Goal: Transaction & Acquisition: Book appointment/travel/reservation

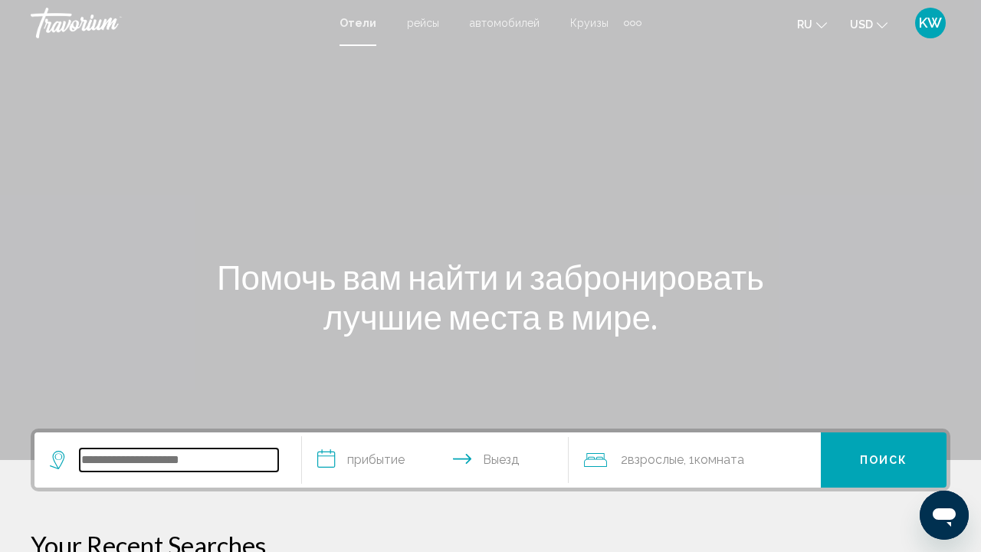
click at [111, 462] on input "Search widget" at bounding box center [179, 460] width 199 height 23
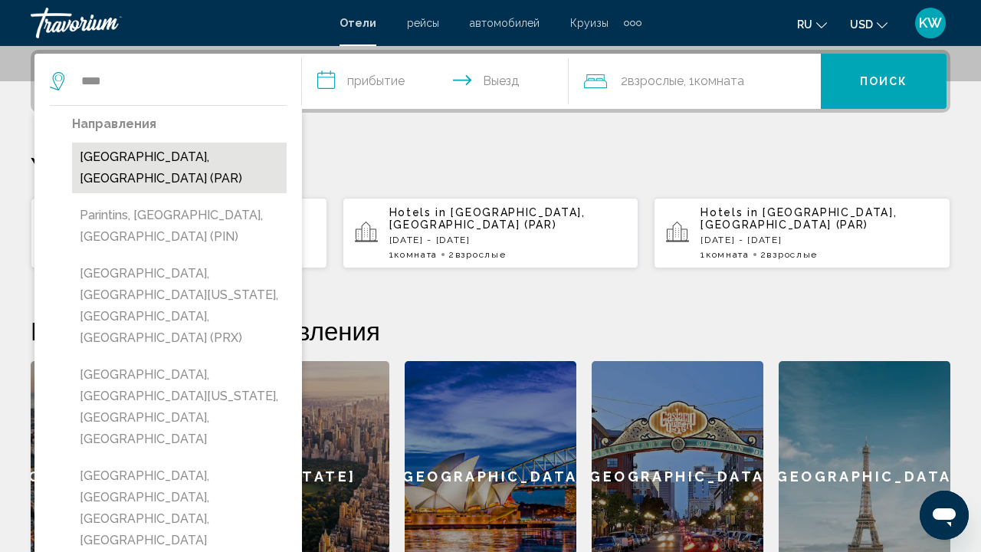
click at [158, 154] on button "[GEOGRAPHIC_DATA], [GEOGRAPHIC_DATA] (PAR)" at bounding box center [179, 168] width 215 height 51
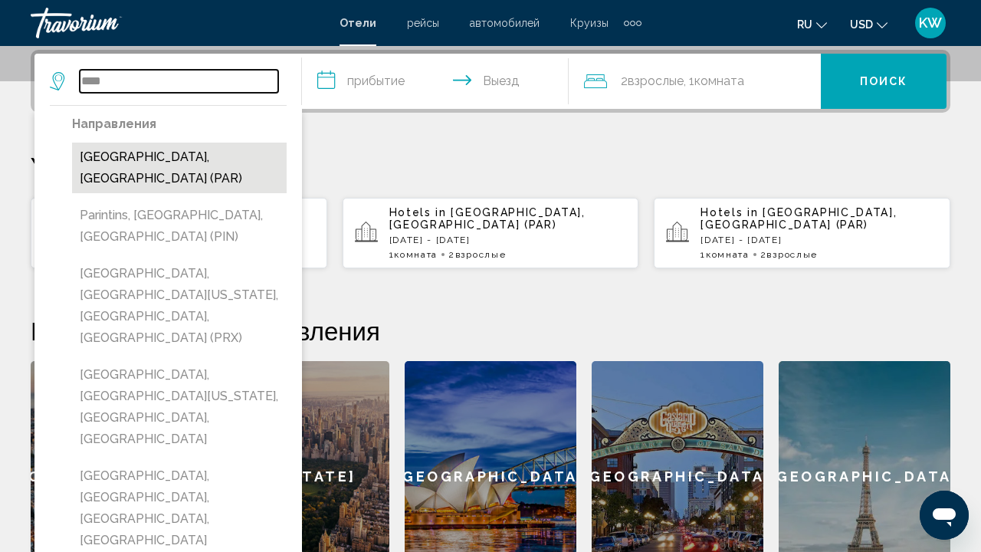
type input "**********"
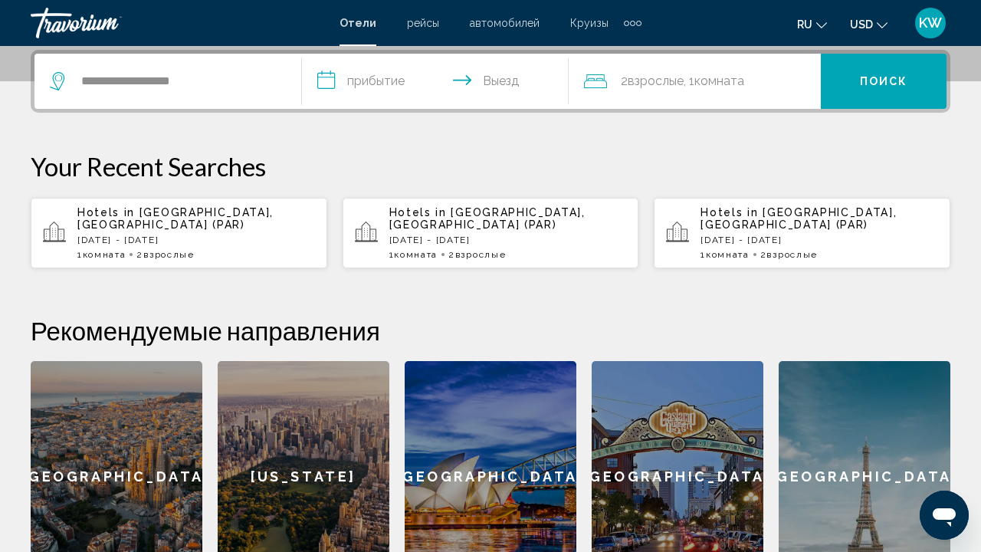
click at [337, 81] on input "**********" at bounding box center [439, 84] width 274 height 60
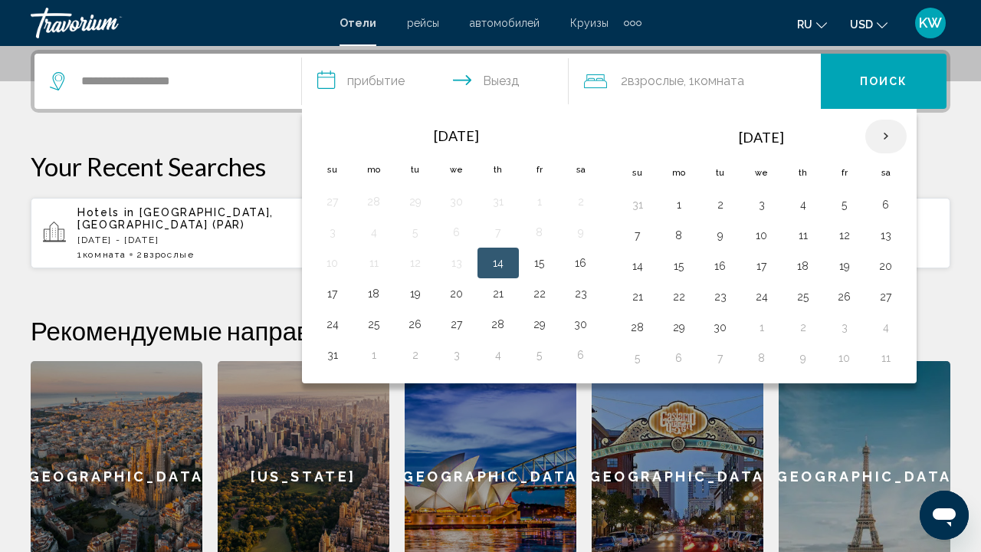
click at [883, 136] on th "Next month" at bounding box center [886, 137] width 41 height 34
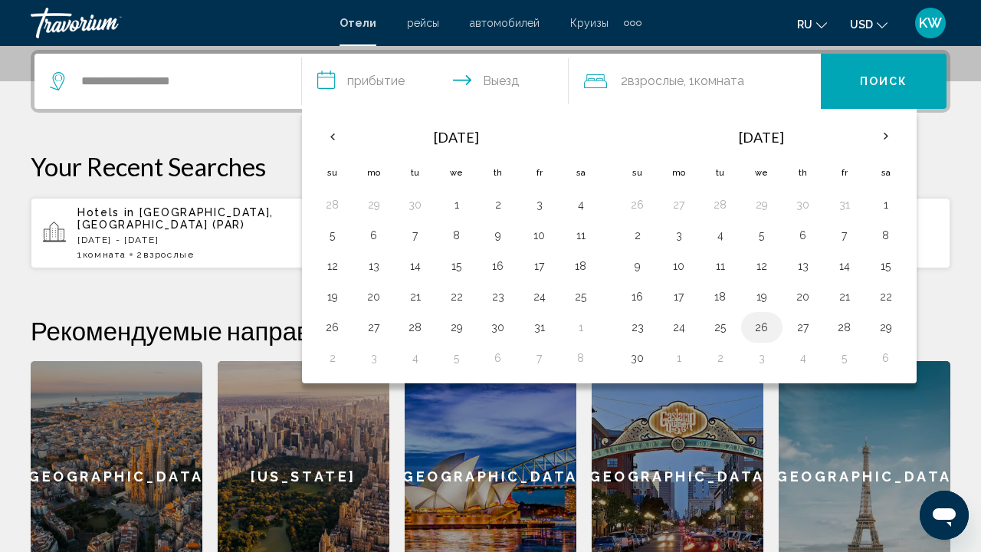
click at [763, 326] on button "26" at bounding box center [762, 327] width 25 height 21
click at [633, 360] on button "30" at bounding box center [638, 357] width 25 height 21
type input "**********"
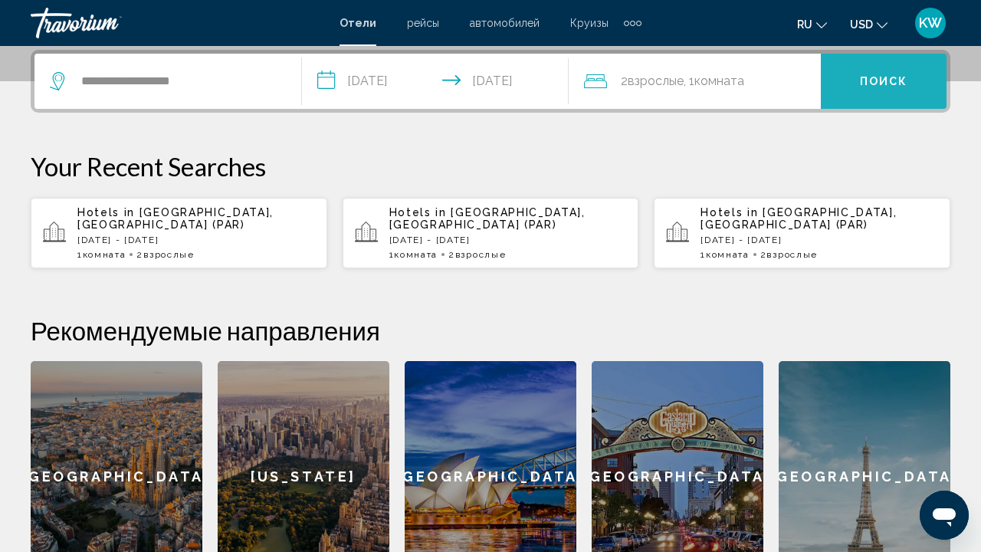
click at [855, 89] on button "Поиск" at bounding box center [884, 81] width 126 height 55
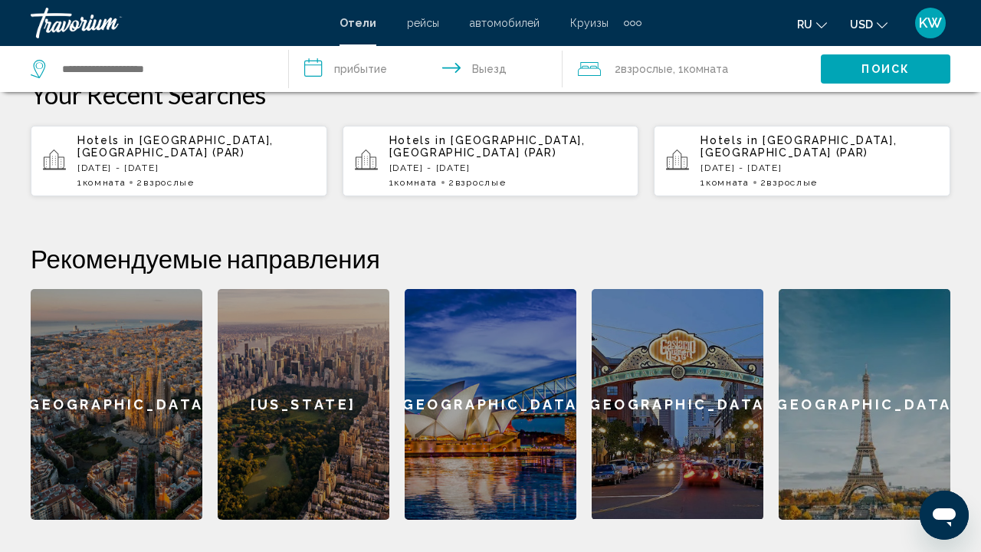
scroll to position [437, 0]
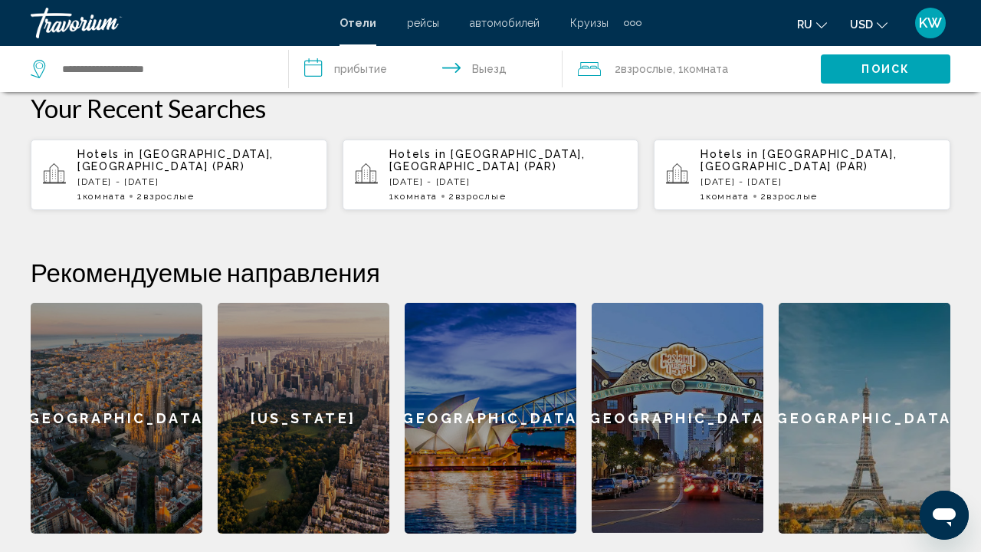
click at [844, 393] on div "[GEOGRAPHIC_DATA]" at bounding box center [865, 418] width 172 height 231
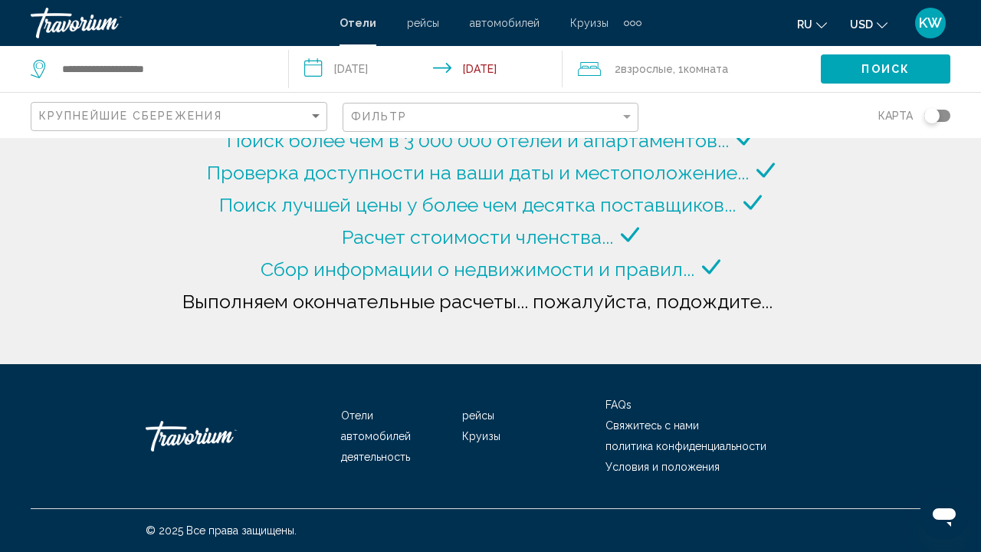
type input "**********"
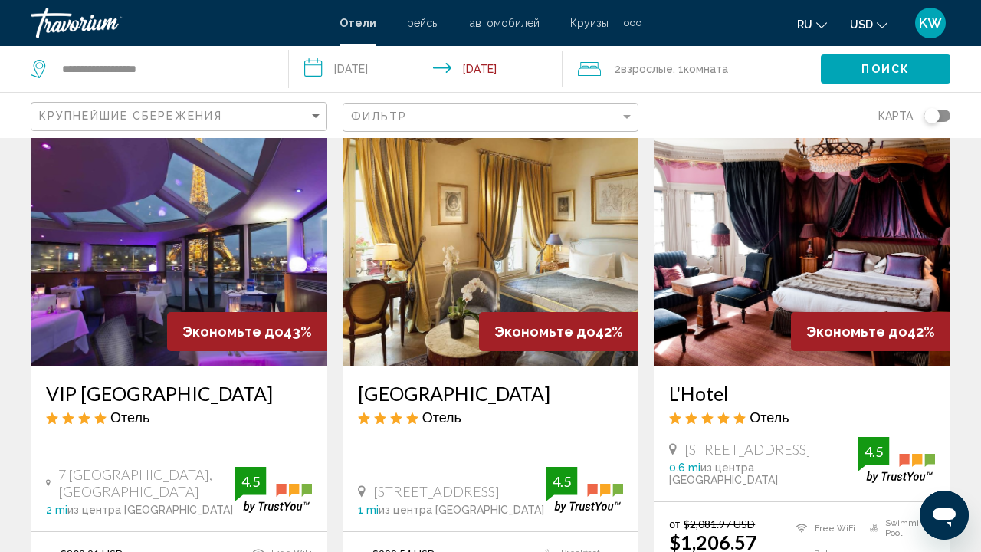
scroll to position [1286, 0]
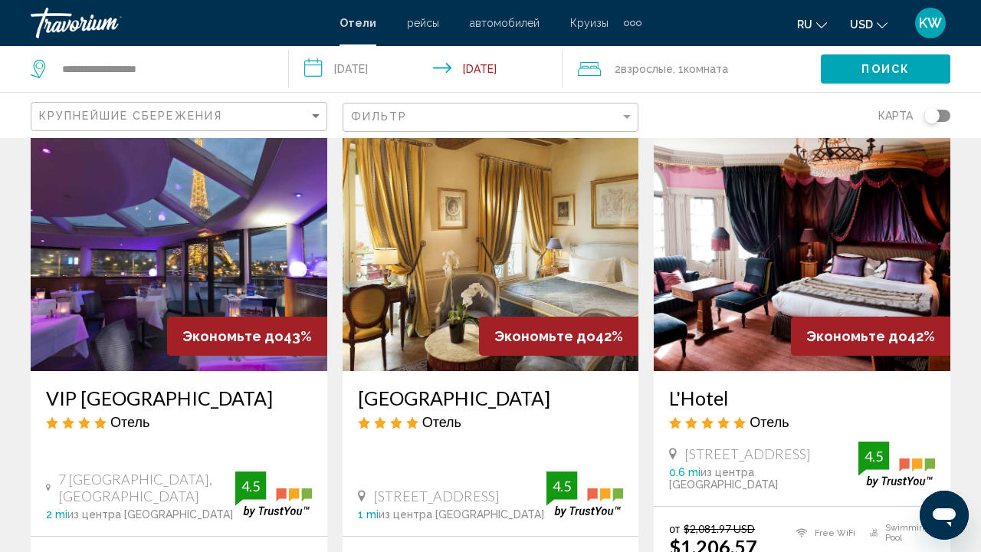
click at [176, 235] on img "Main content" at bounding box center [179, 248] width 297 height 245
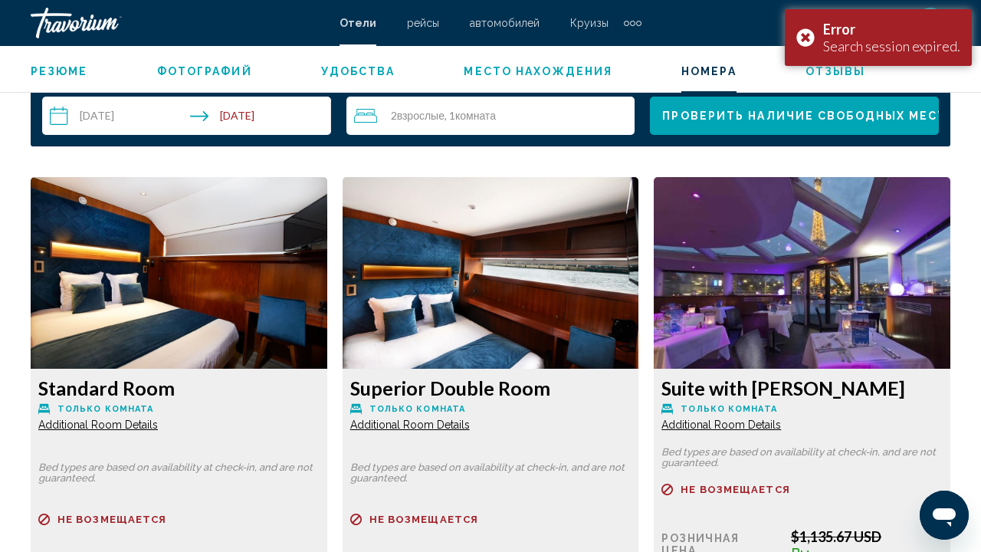
scroll to position [2259, 0]
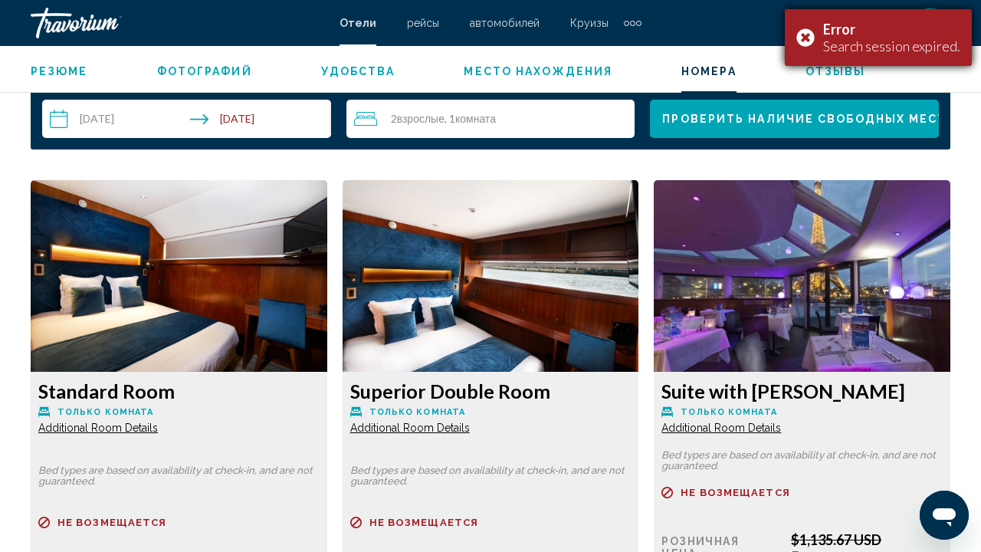
click at [805, 39] on div "Error Search session expired." at bounding box center [878, 37] width 187 height 57
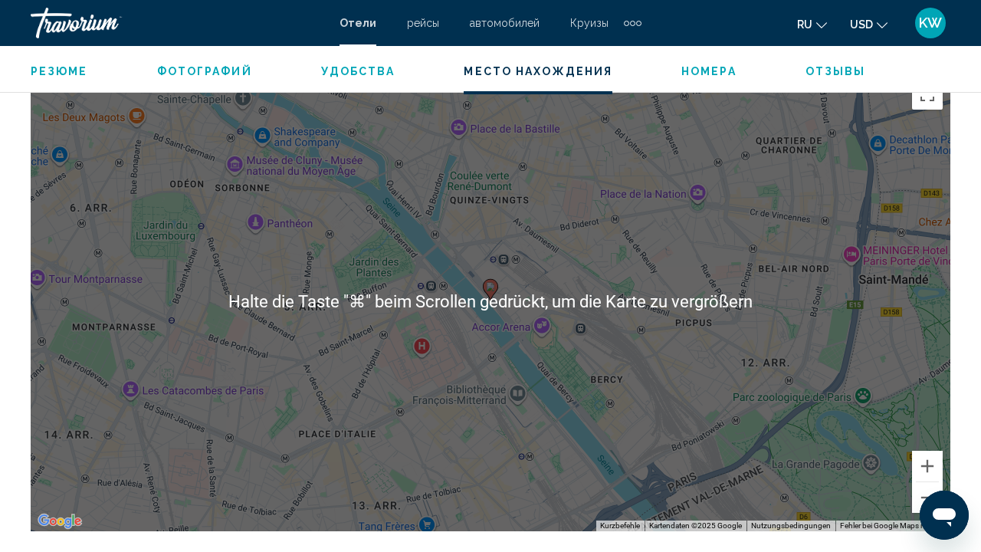
scroll to position [1743, 0]
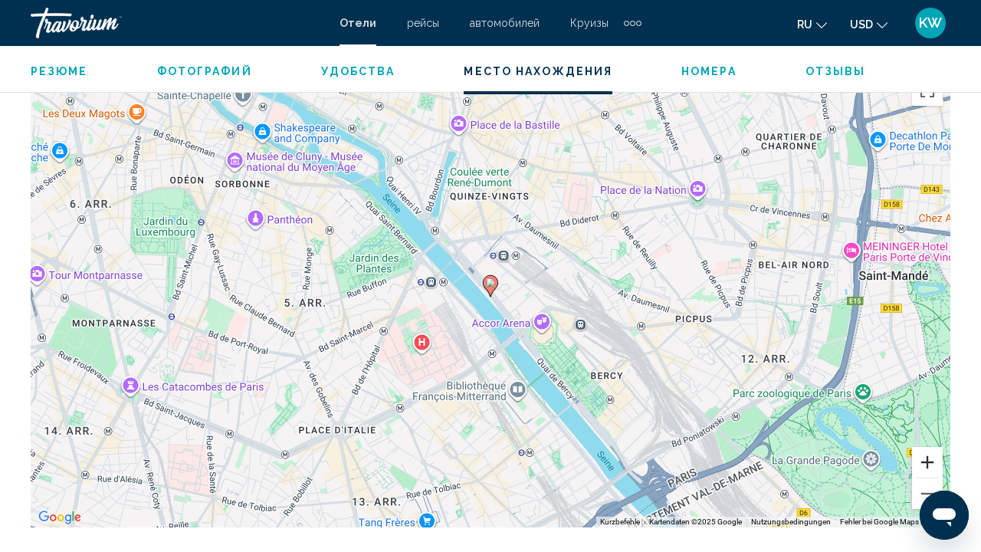
click at [925, 462] on button "Vergrößern" at bounding box center [927, 462] width 31 height 31
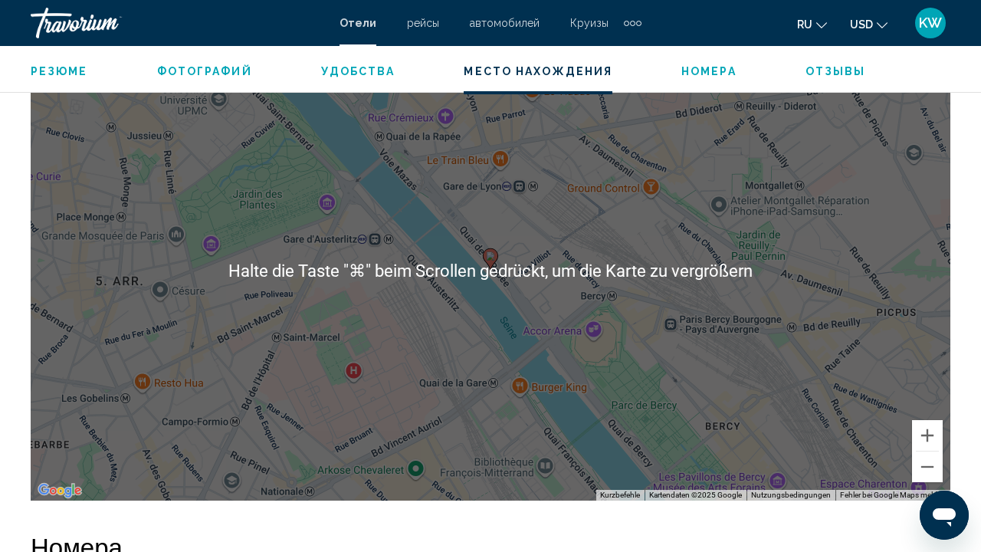
scroll to position [1772, 0]
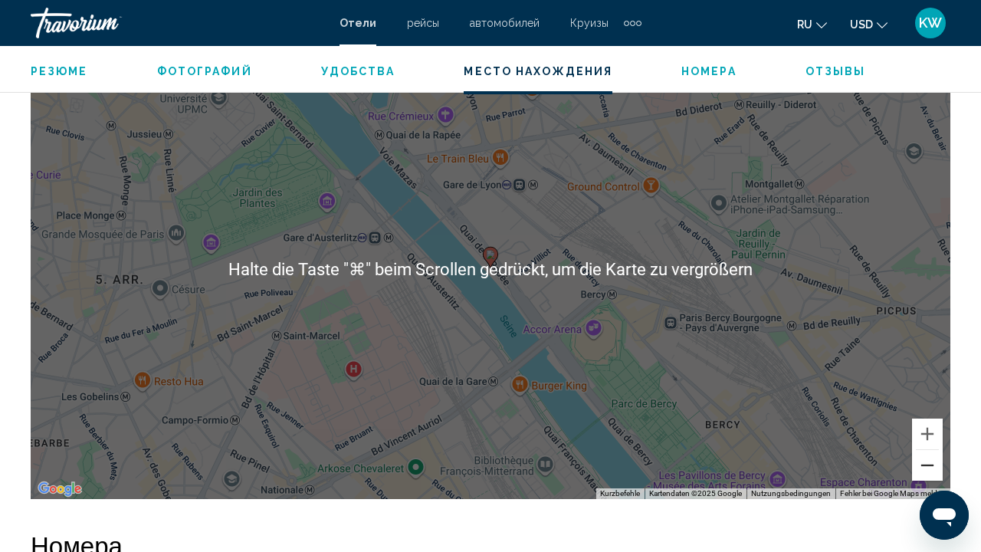
click at [927, 472] on button "Verkleinern" at bounding box center [927, 465] width 31 height 31
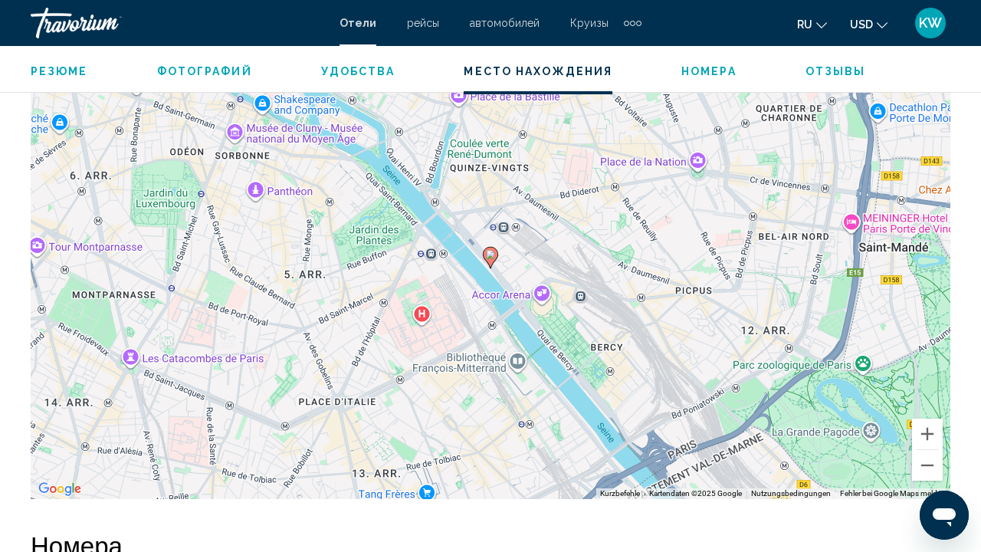
click at [928, 481] on div "Um den Modus zum Ziehen mit der Tastatur zu aktivieren, drückst du Alt + Eingab…" at bounding box center [491, 269] width 920 height 460
click at [932, 471] on button "Verkleinern" at bounding box center [927, 465] width 31 height 31
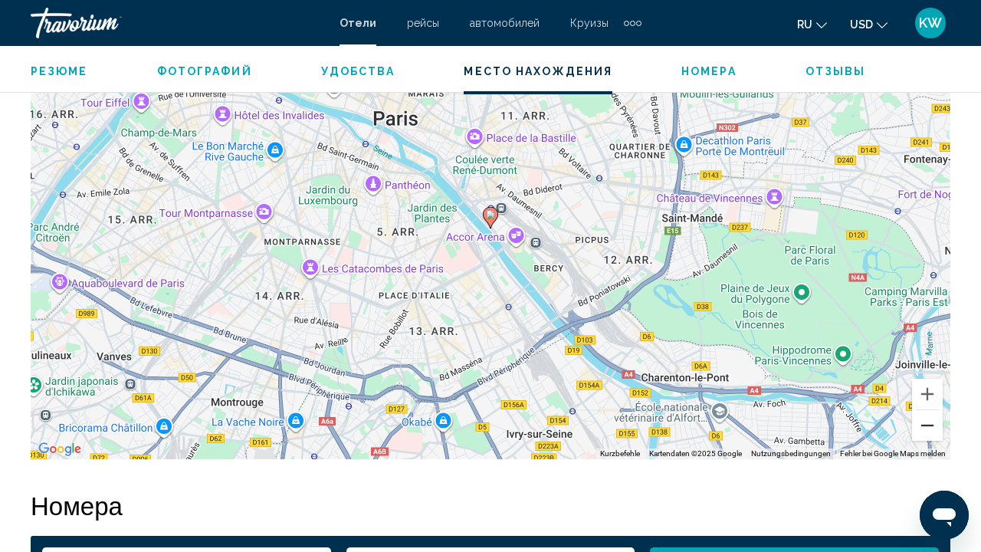
scroll to position [1811, 0]
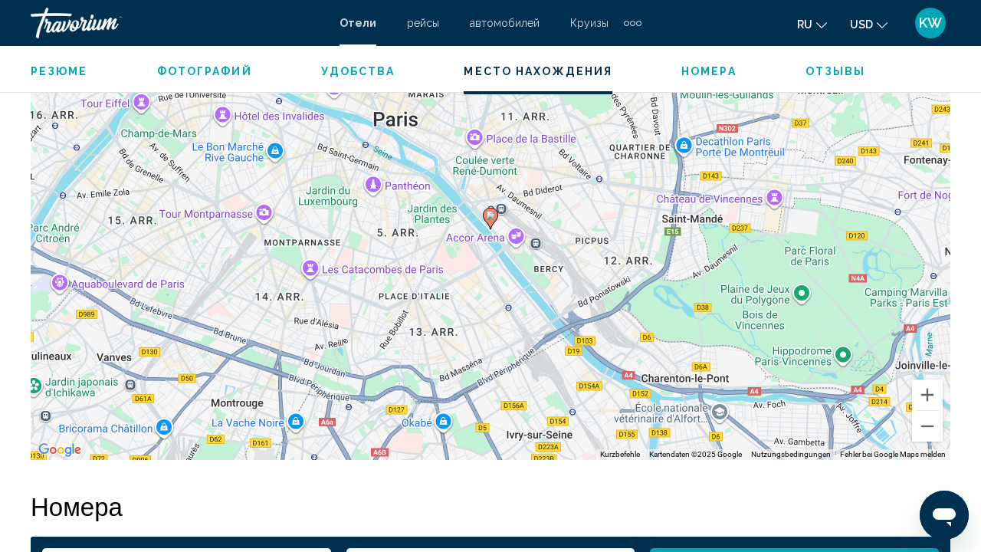
click at [336, 360] on div "Um den Modus zum Ziehen mit der Tastatur zu aktivieren, drückst du Alt + Eingab…" at bounding box center [491, 230] width 920 height 460
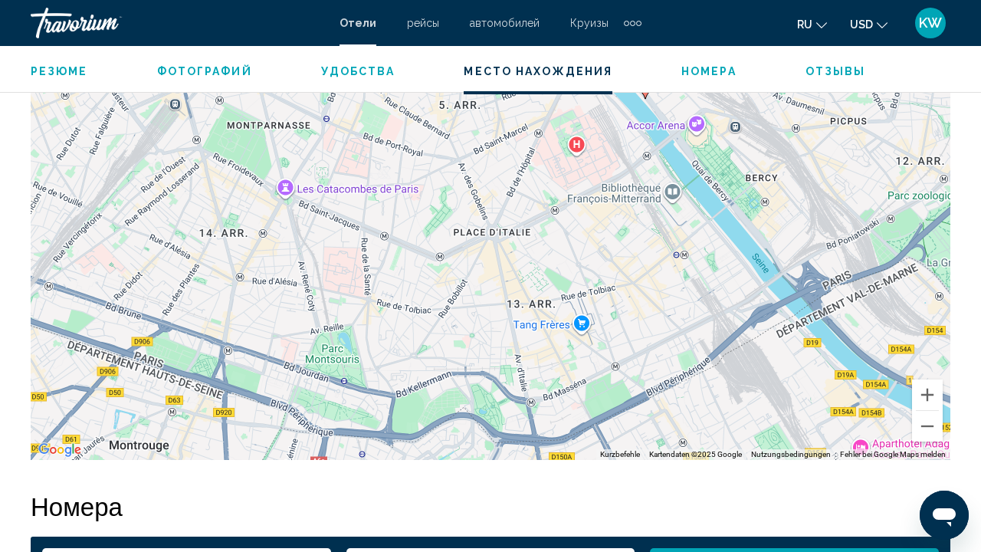
click at [429, 413] on div "Um den Modus zum Ziehen mit der Tastatur zu aktivieren, drückst du Alt + Eingab…" at bounding box center [491, 230] width 920 height 460
click at [434, 404] on div "Um den Modus zum Ziehen mit der Tastatur zu aktivieren, drückst du Alt + Eingab…" at bounding box center [491, 230] width 920 height 460
click at [434, 403] on div "Um den Modus zum Ziehen mit der Tastatur zu aktivieren, drückst du Alt + Eingab…" at bounding box center [491, 230] width 920 height 460
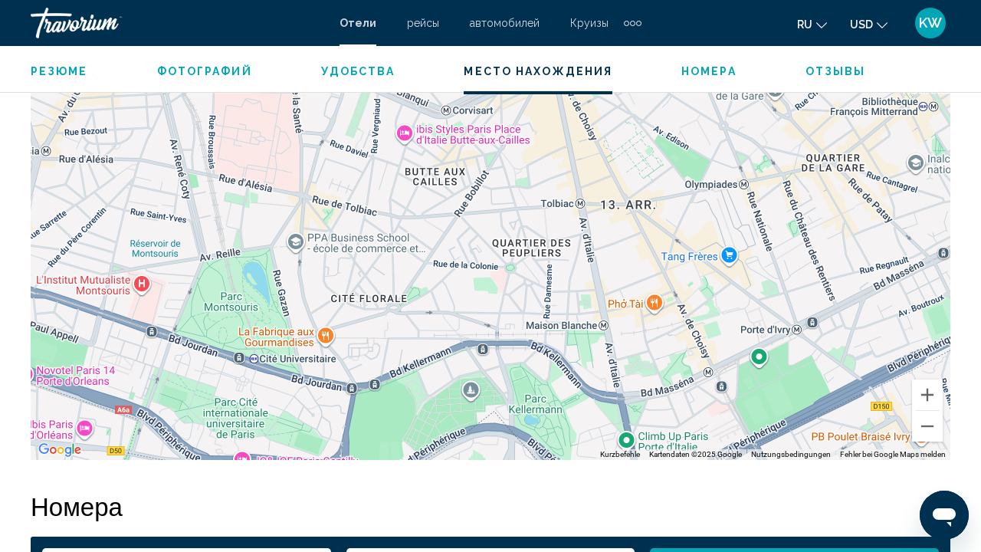
click at [782, 368] on div "Main content" at bounding box center [491, 230] width 920 height 460
click at [777, 397] on div "Main content" at bounding box center [491, 230] width 920 height 460
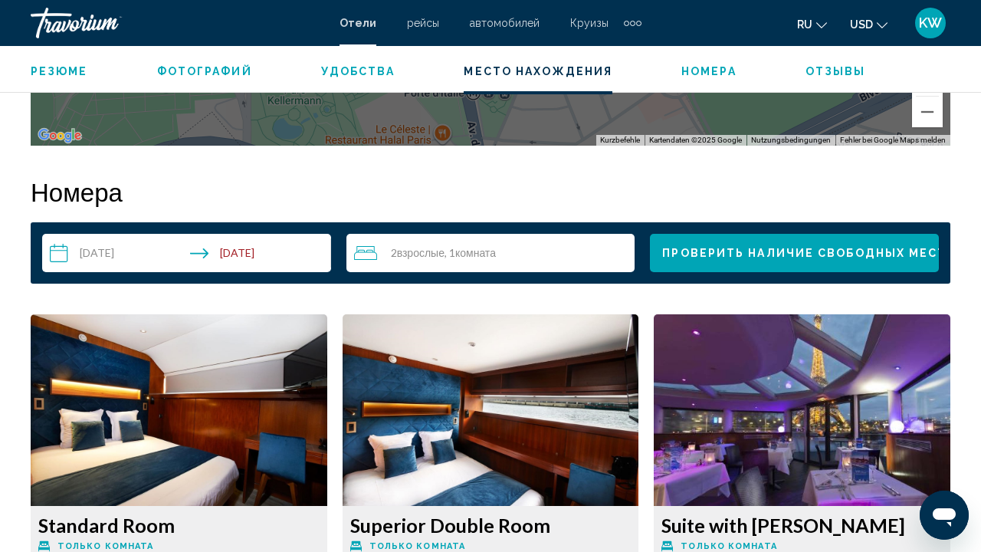
scroll to position [2128, 0]
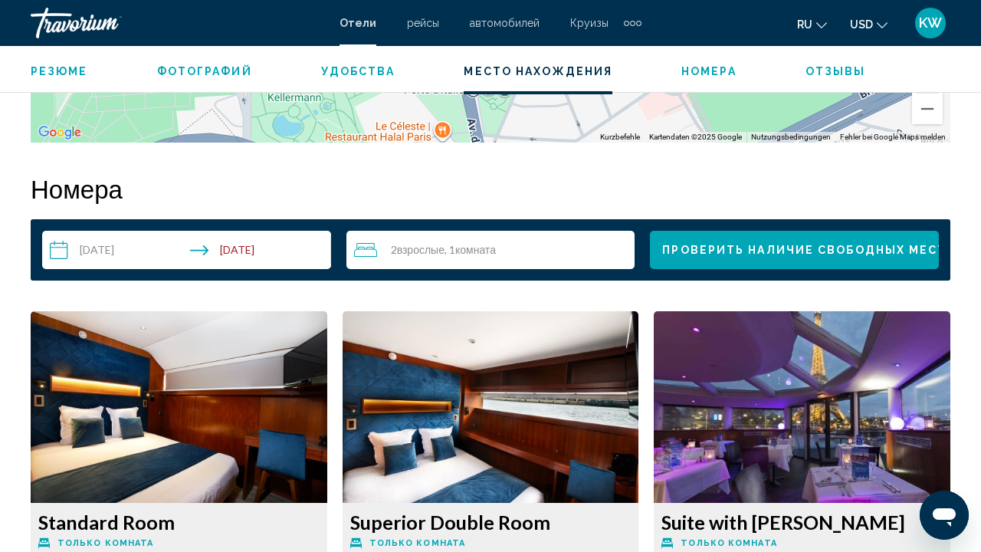
click at [110, 255] on input "**********" at bounding box center [189, 252] width 295 height 43
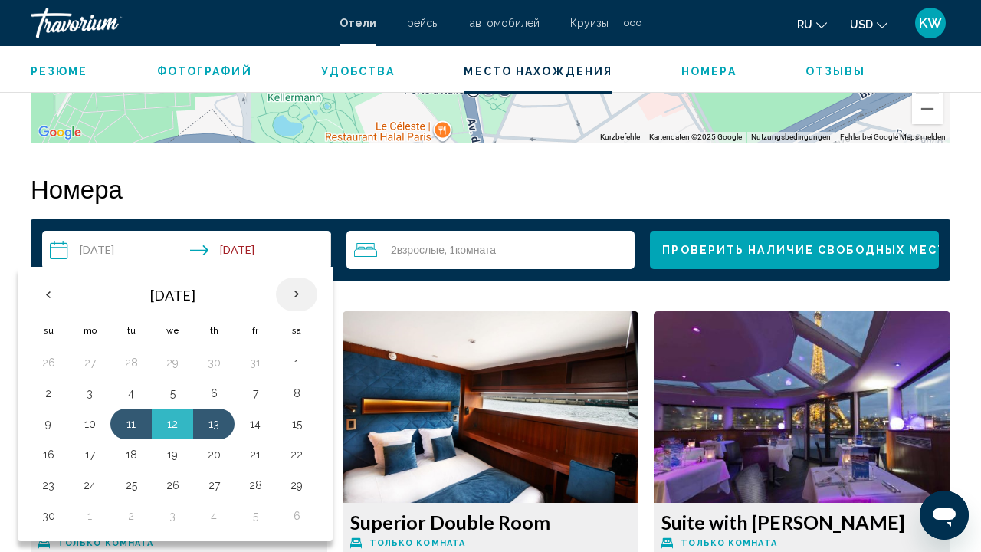
click at [288, 295] on th "Next month" at bounding box center [296, 295] width 41 height 34
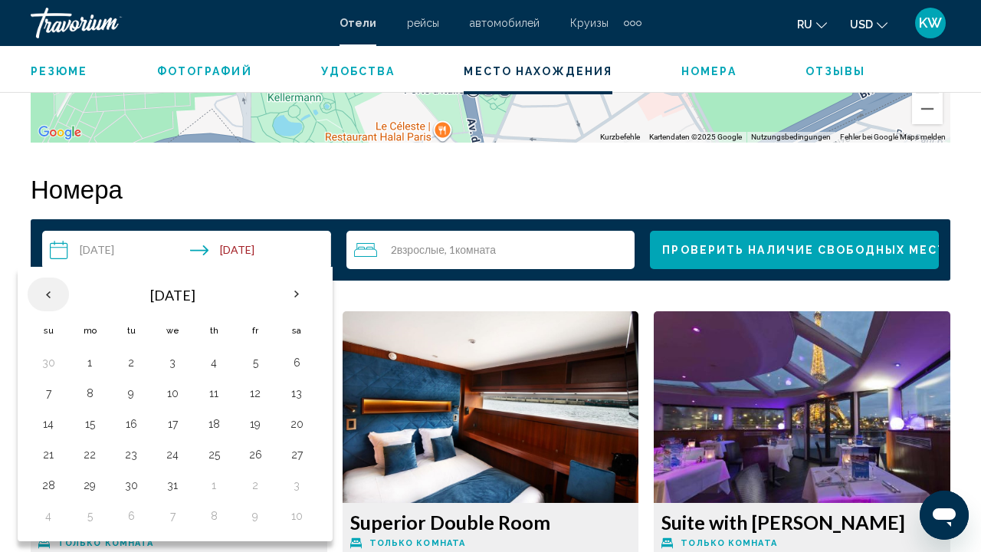
click at [52, 290] on th "Previous month" at bounding box center [48, 295] width 41 height 34
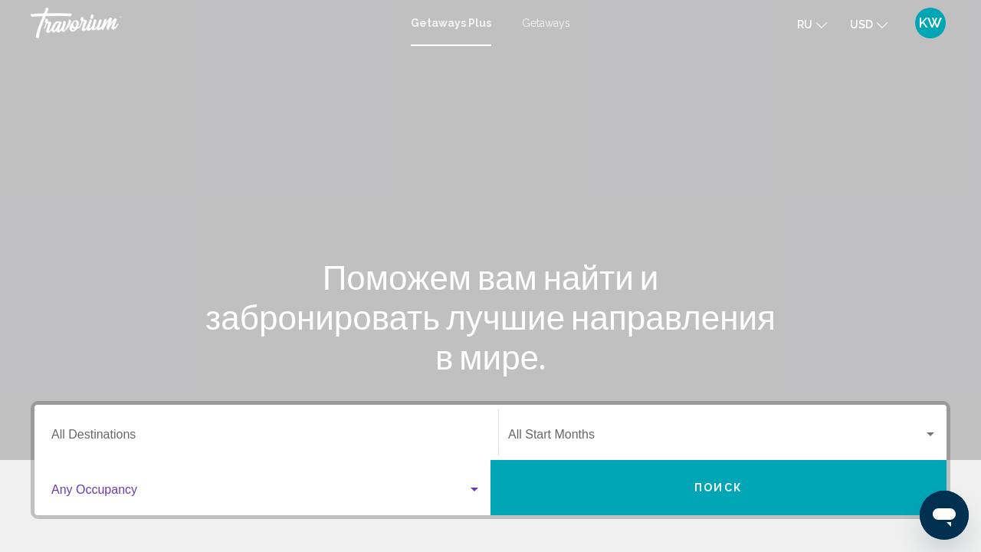
click at [475, 499] on div "Search widget" at bounding box center [266, 493] width 430 height 14
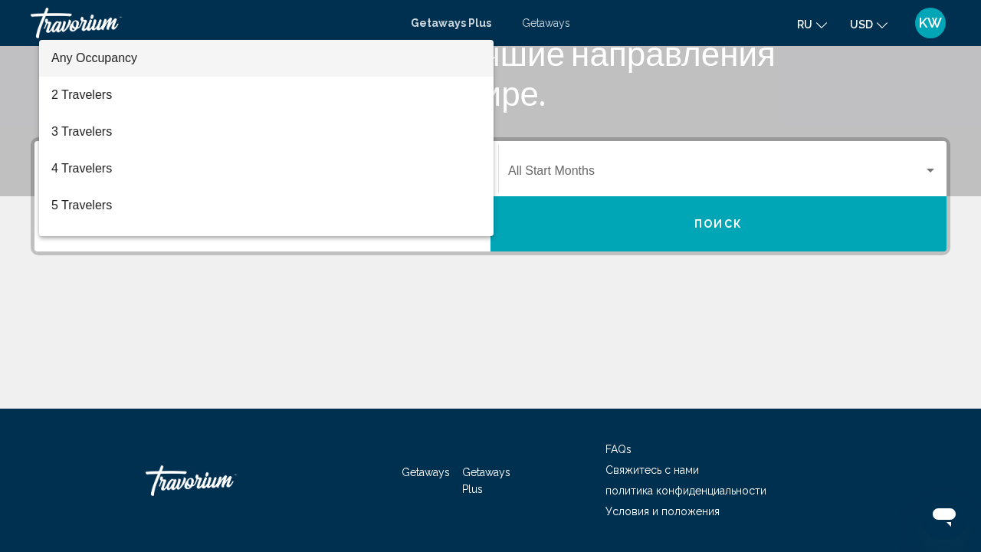
scroll to position [308, 0]
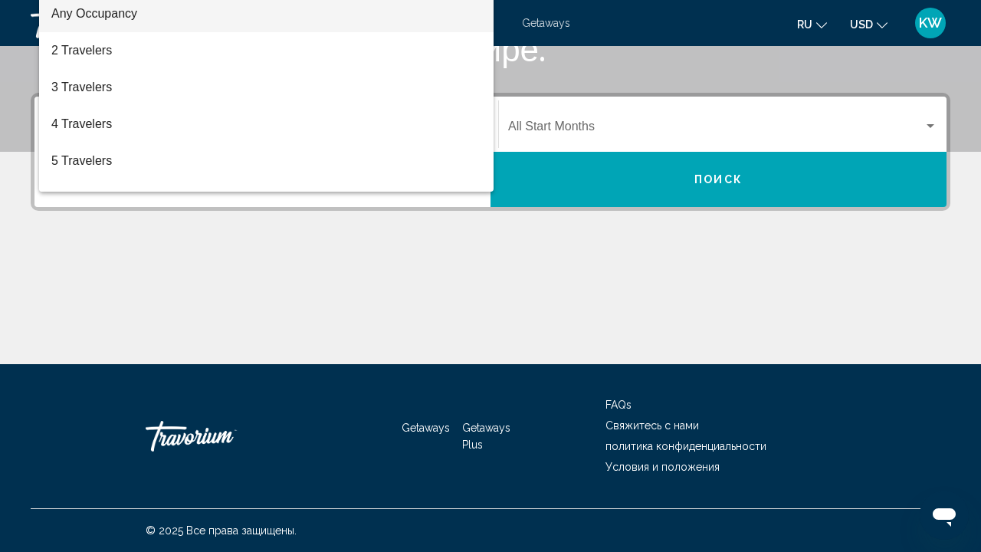
click at [248, 277] on div at bounding box center [490, 276] width 981 height 552
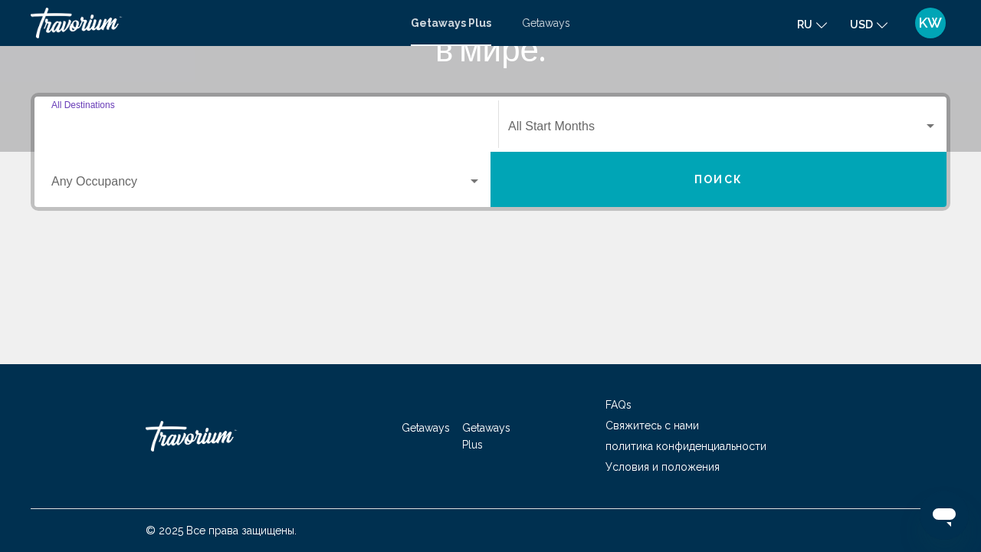
click at [104, 124] on input "Destination All Destinations" at bounding box center [266, 130] width 430 height 14
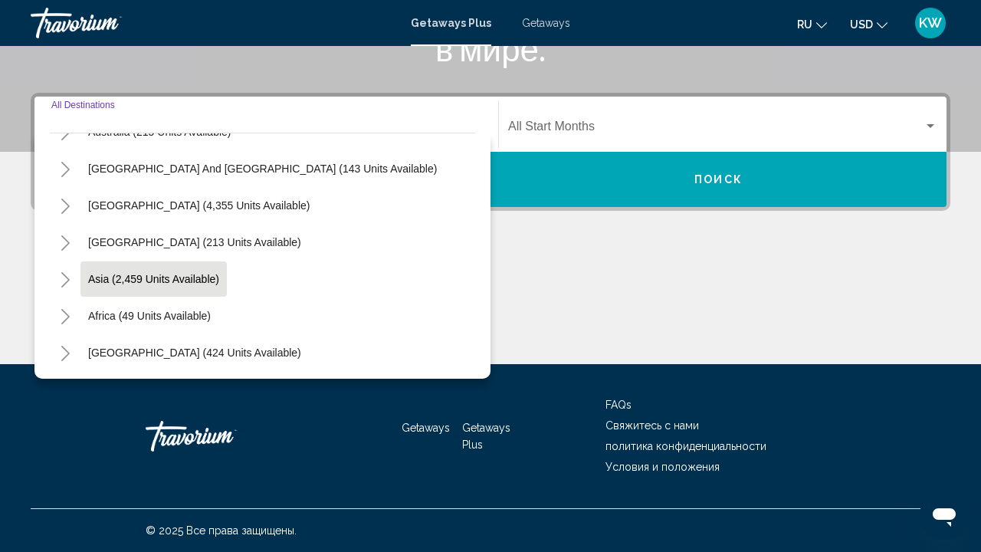
scroll to position [248, 0]
click at [134, 277] on span "Asia (2,459 units available)" at bounding box center [153, 279] width 131 height 12
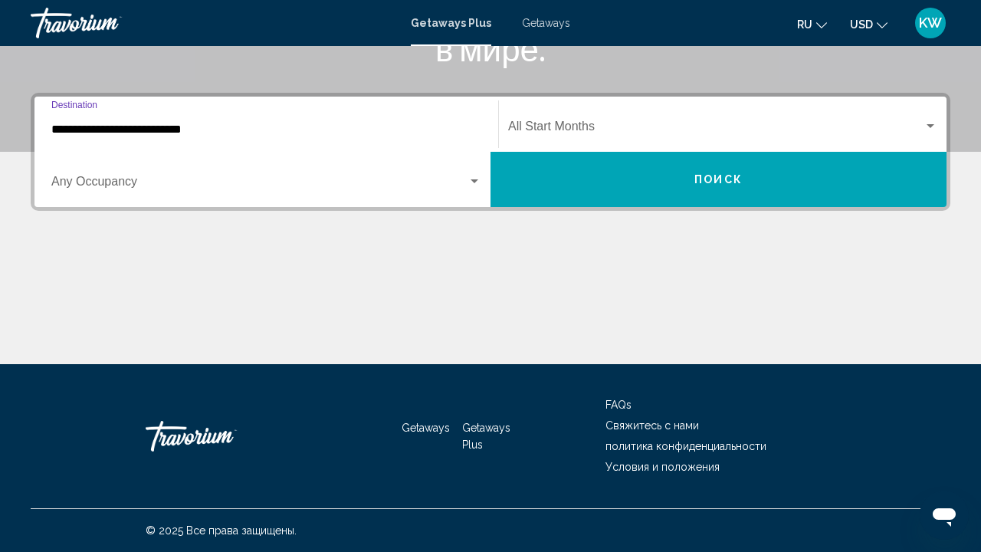
click at [121, 132] on input "**********" at bounding box center [266, 130] width 430 height 14
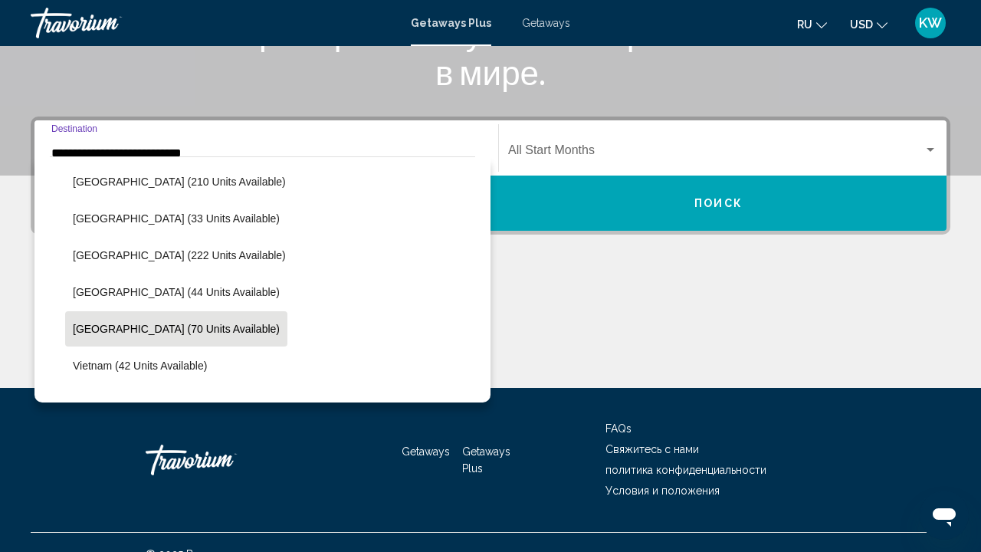
scroll to position [591, 0]
click at [104, 328] on span "Thailand (70 units available)" at bounding box center [176, 328] width 207 height 12
type input "**********"
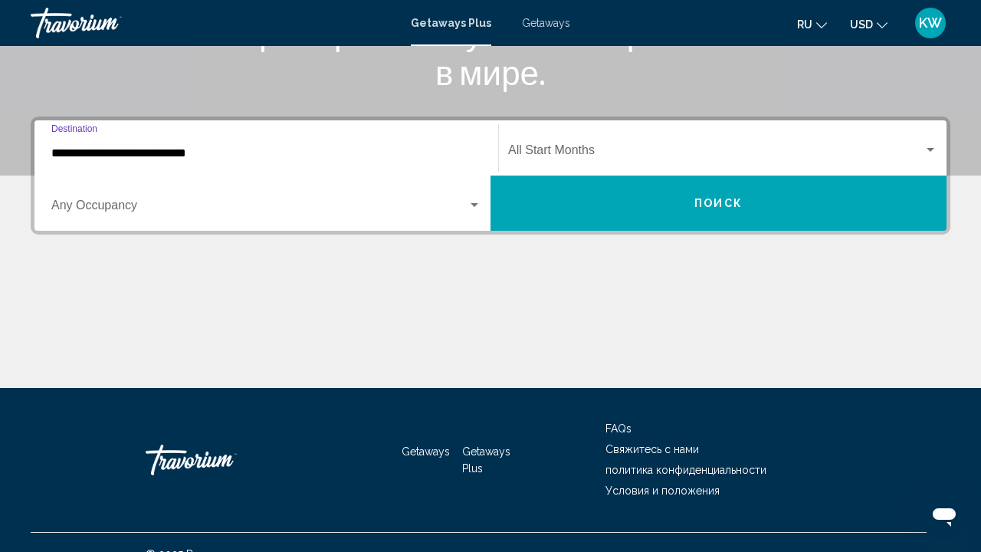
scroll to position [308, 0]
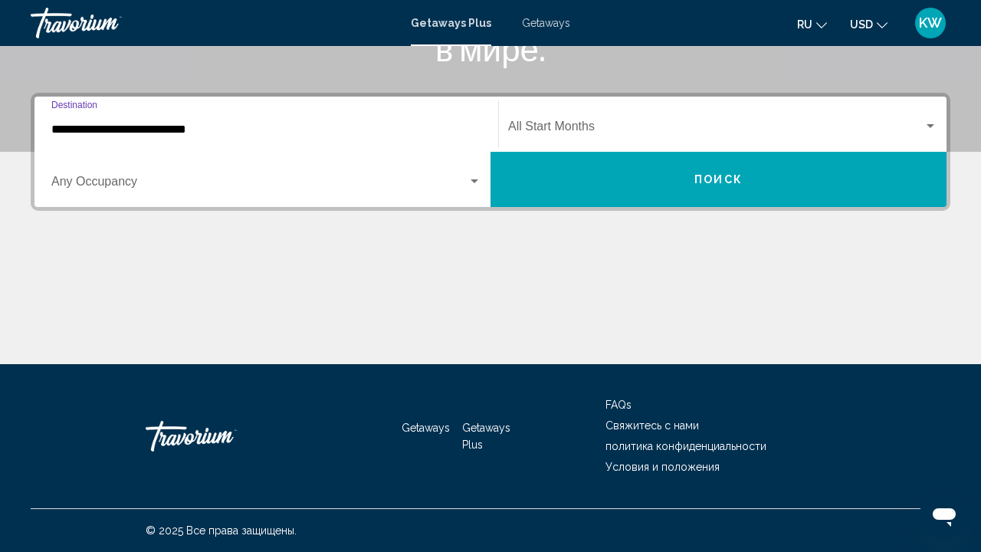
click at [472, 181] on div "Search widget" at bounding box center [475, 181] width 8 height 4
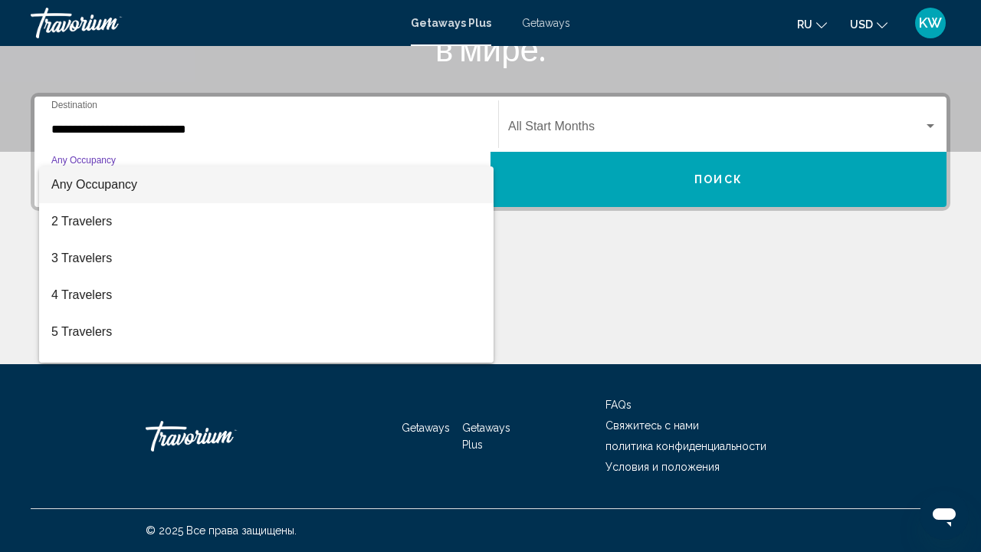
click at [472, 181] on span "Any Occupancy" at bounding box center [266, 184] width 430 height 37
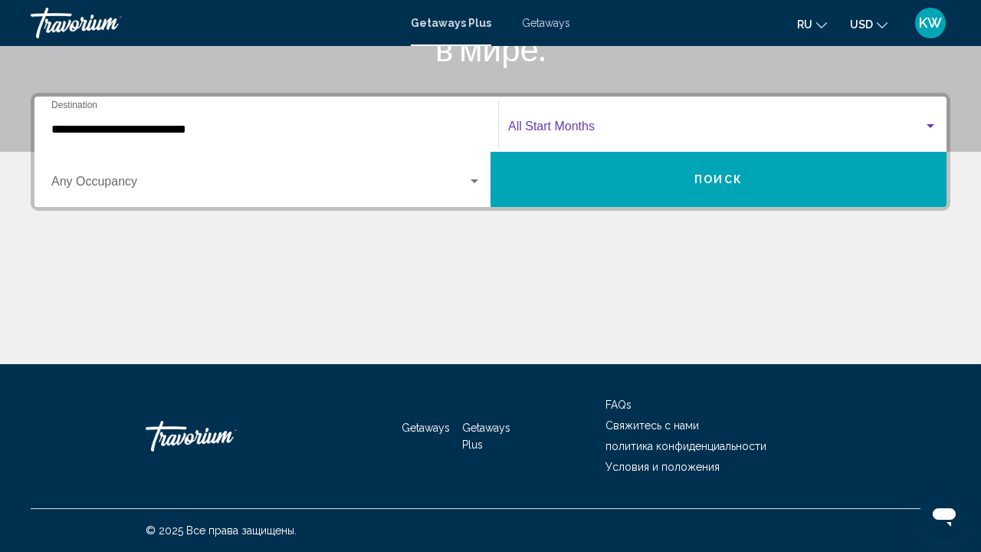
click at [557, 127] on span "Search widget" at bounding box center [716, 130] width 416 height 14
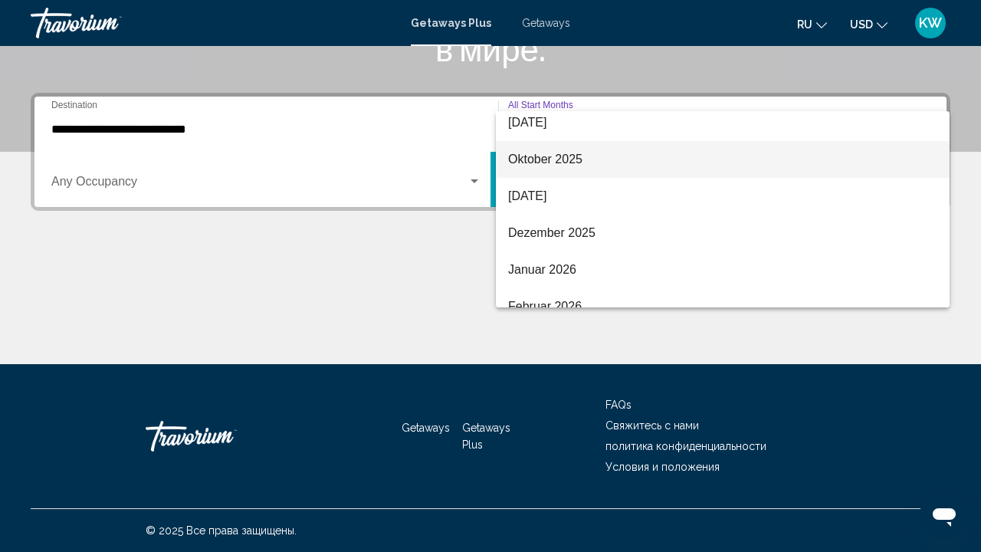
scroll to position [85, 0]
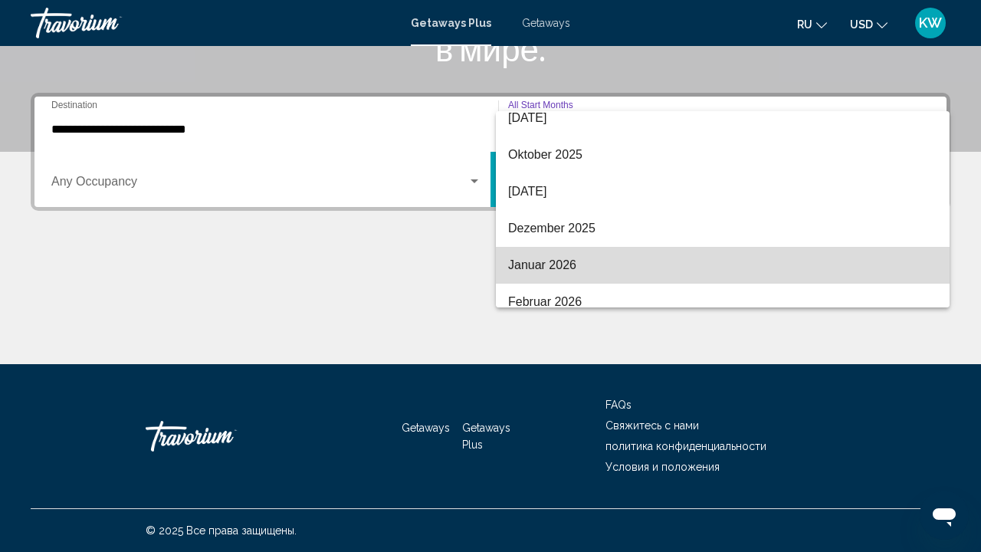
click at [531, 269] on span "Januar 2026" at bounding box center [722, 265] width 429 height 37
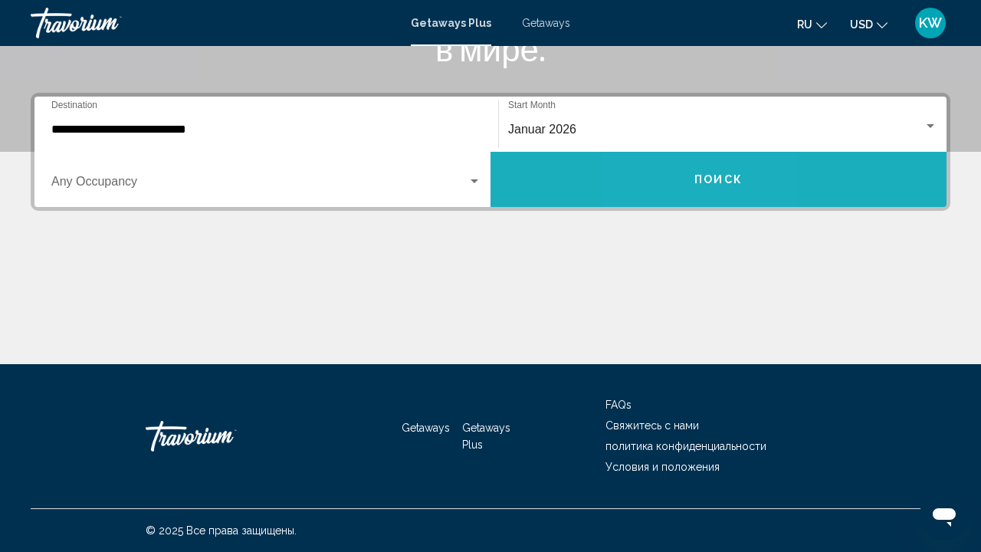
click at [678, 182] on button "Поиск" at bounding box center [719, 179] width 456 height 55
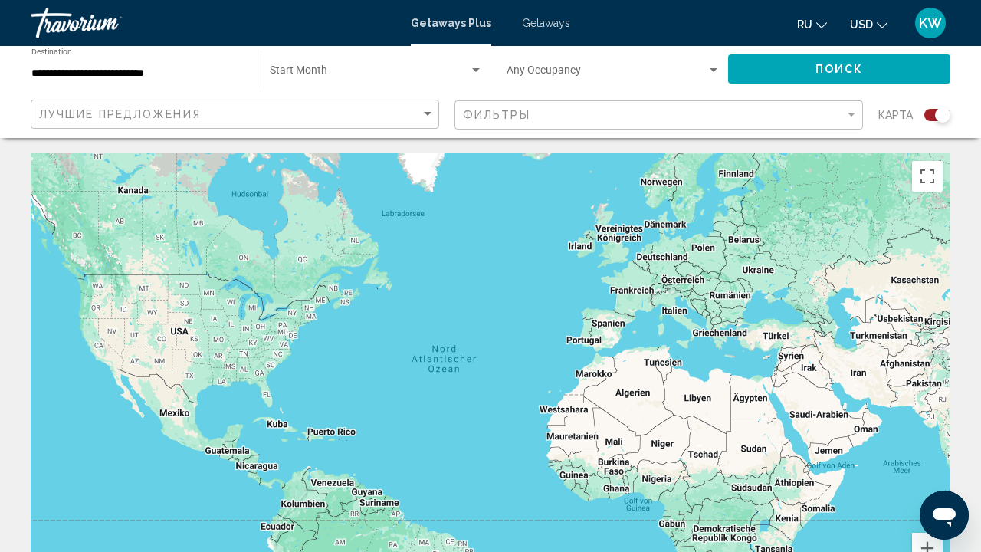
click at [402, 66] on div "Start Month All Start Months" at bounding box center [376, 69] width 213 height 42
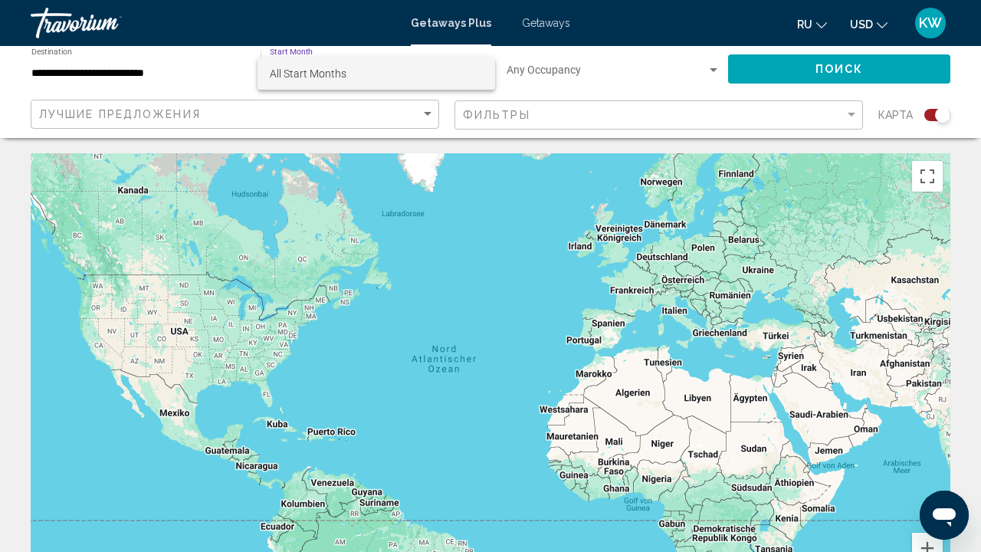
click at [362, 76] on span "All Start Months" at bounding box center [376, 74] width 213 height 32
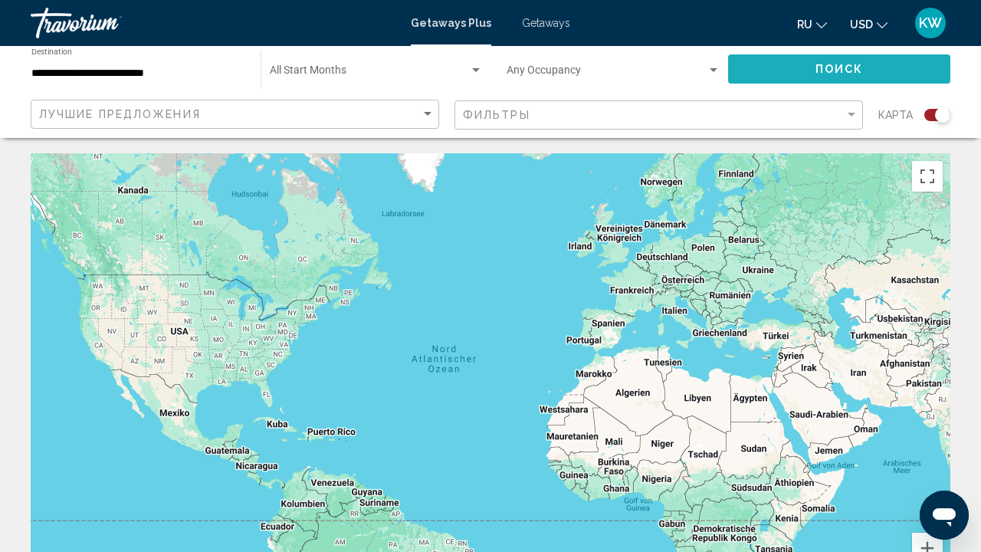
click at [897, 71] on button "Поиск" at bounding box center [839, 68] width 222 height 28
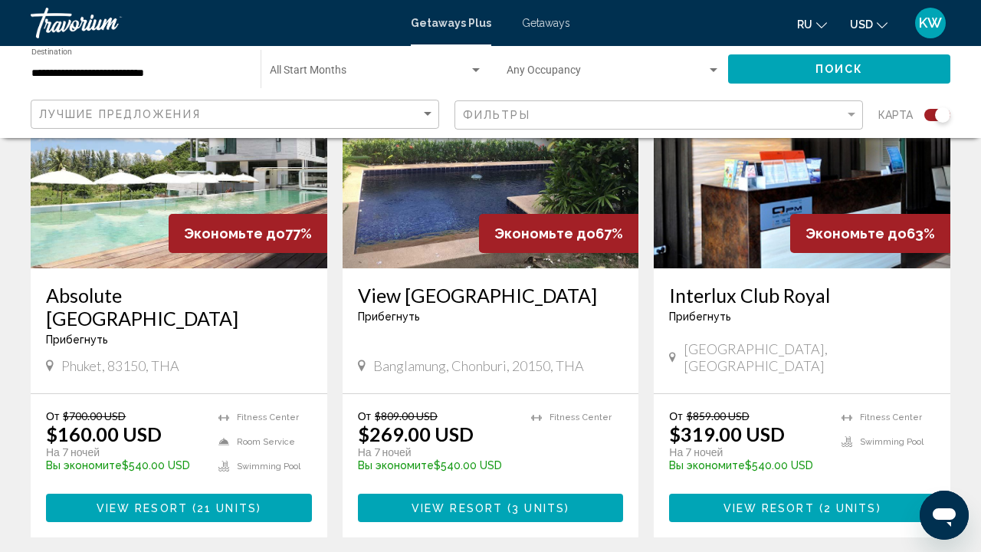
scroll to position [661, 0]
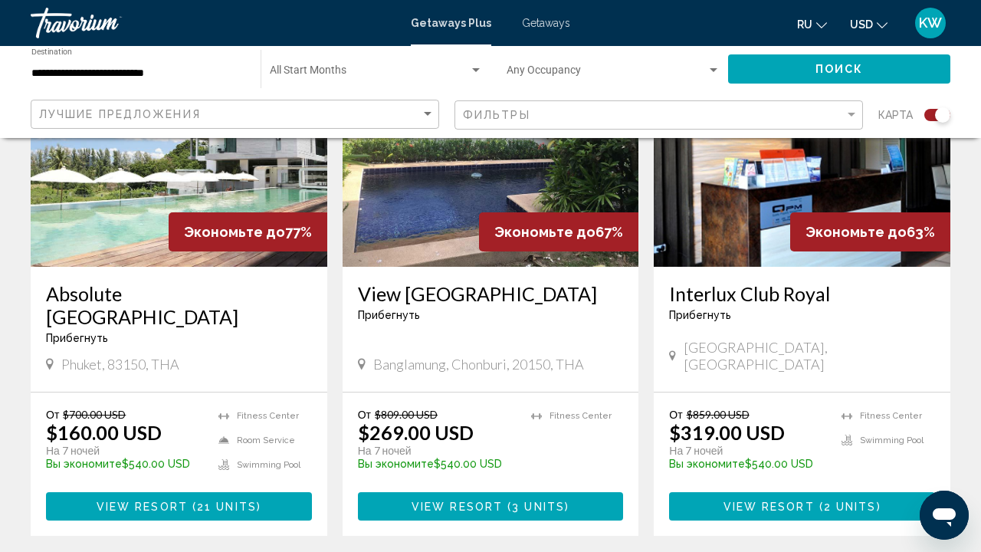
click at [104, 235] on img "Main content" at bounding box center [179, 143] width 297 height 245
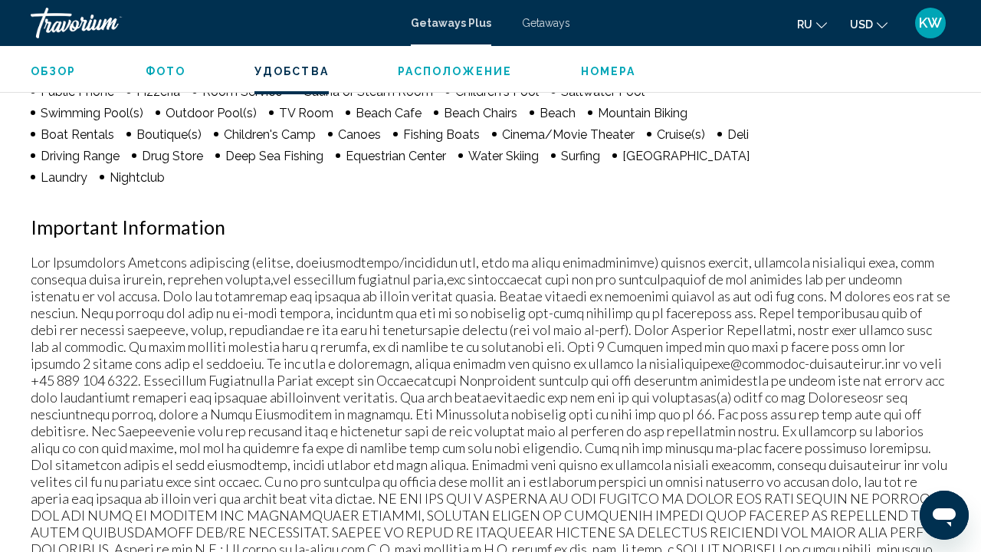
scroll to position [1659, 0]
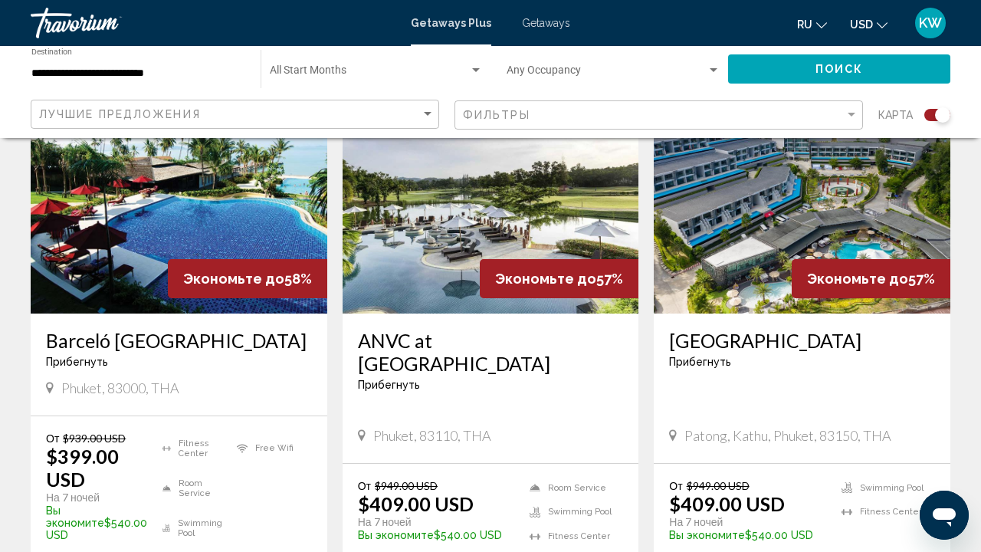
scroll to position [1172, 0]
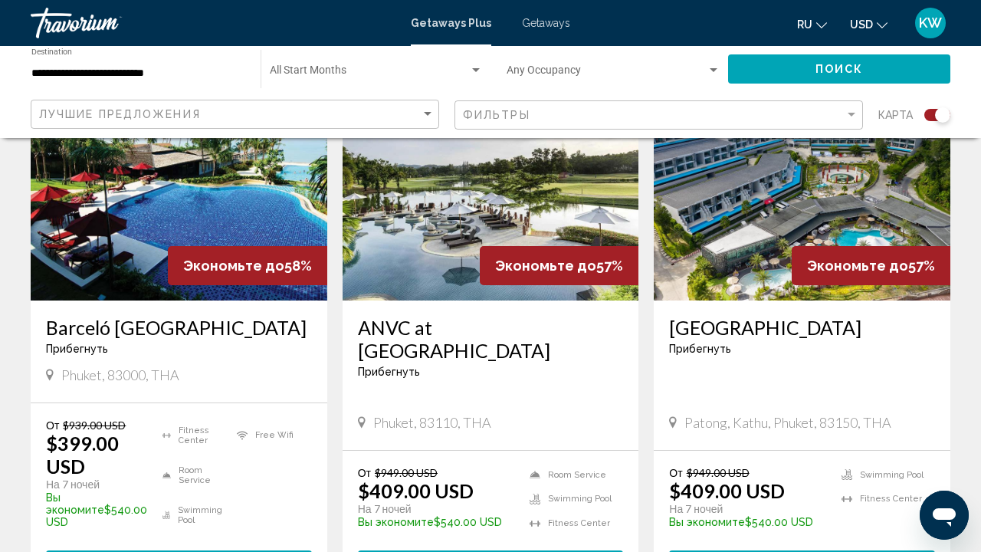
click at [102, 250] on img "Main content" at bounding box center [179, 177] width 297 height 245
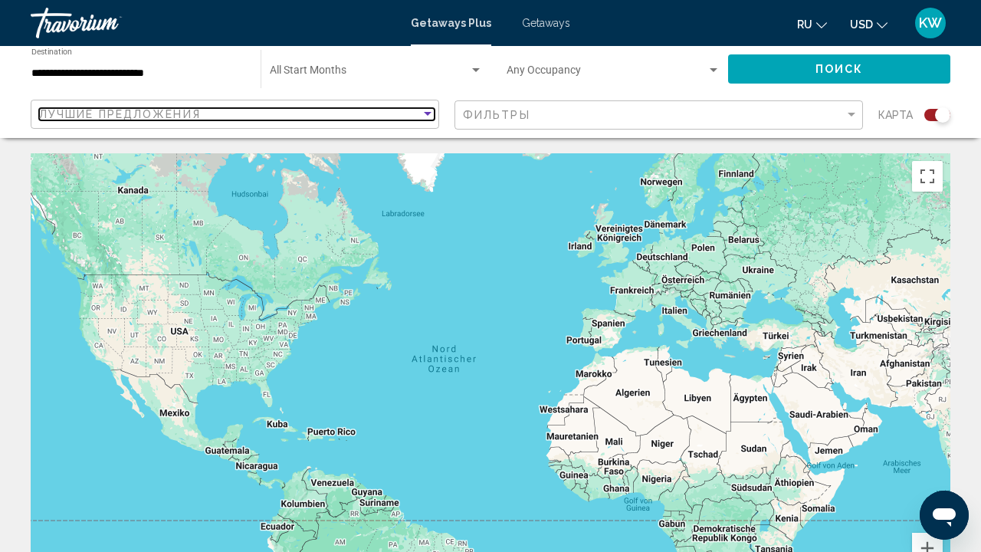
click at [198, 108] on span "Лучшие предложения" at bounding box center [120, 114] width 162 height 12
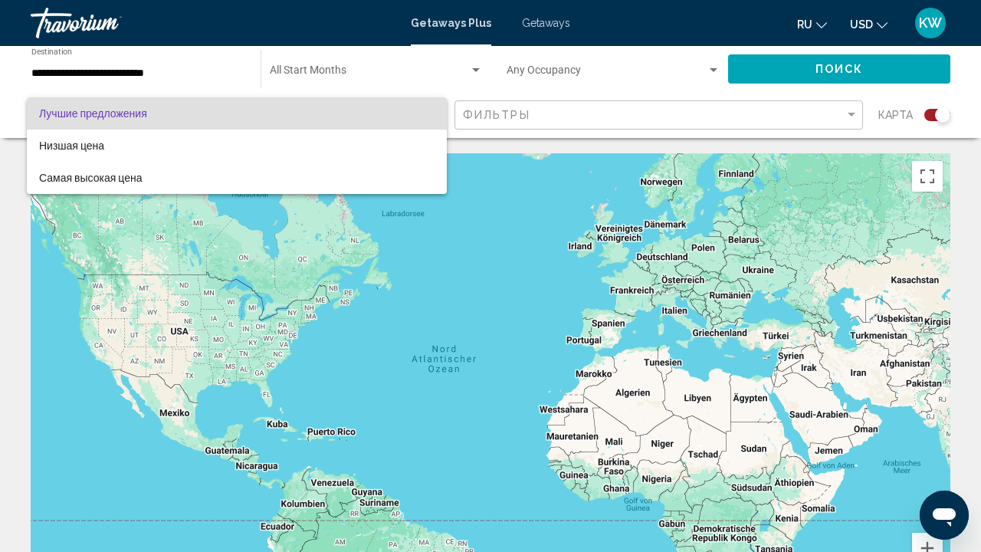
click at [129, 74] on div at bounding box center [490, 276] width 981 height 552
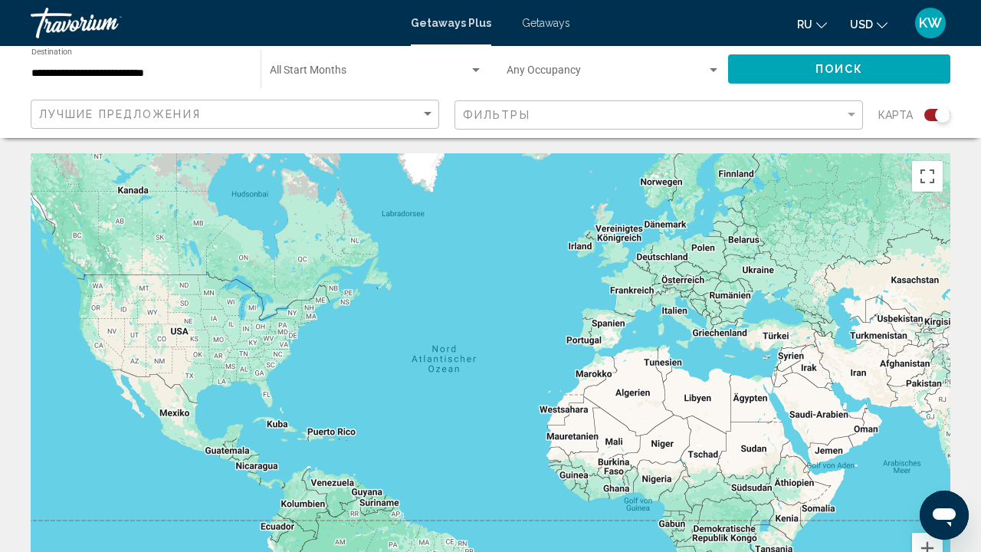
click at [53, 84] on div "**********" at bounding box center [138, 69] width 214 height 42
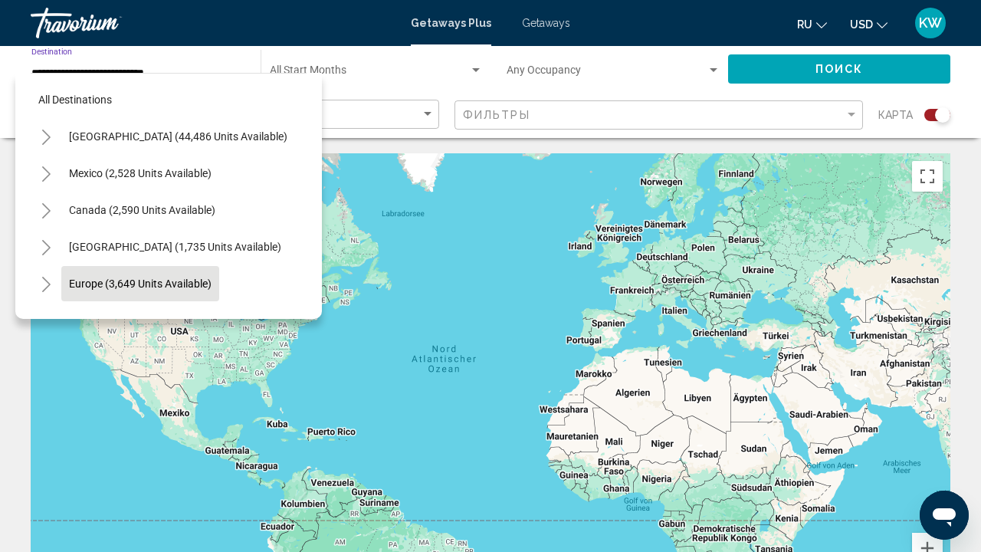
click at [123, 283] on span "Europe (3,649 units available)" at bounding box center [140, 284] width 143 height 12
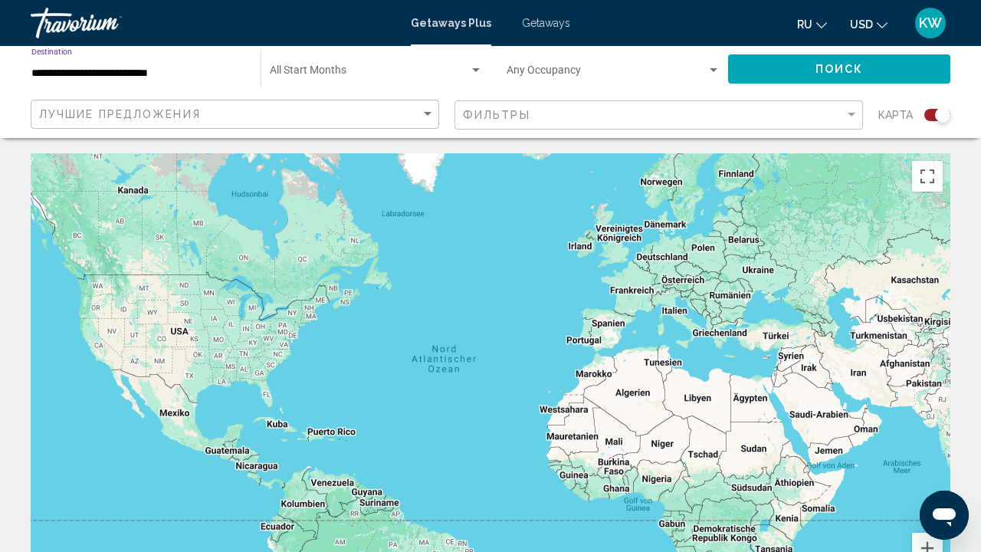
click at [132, 77] on input "**********" at bounding box center [138, 73] width 214 height 12
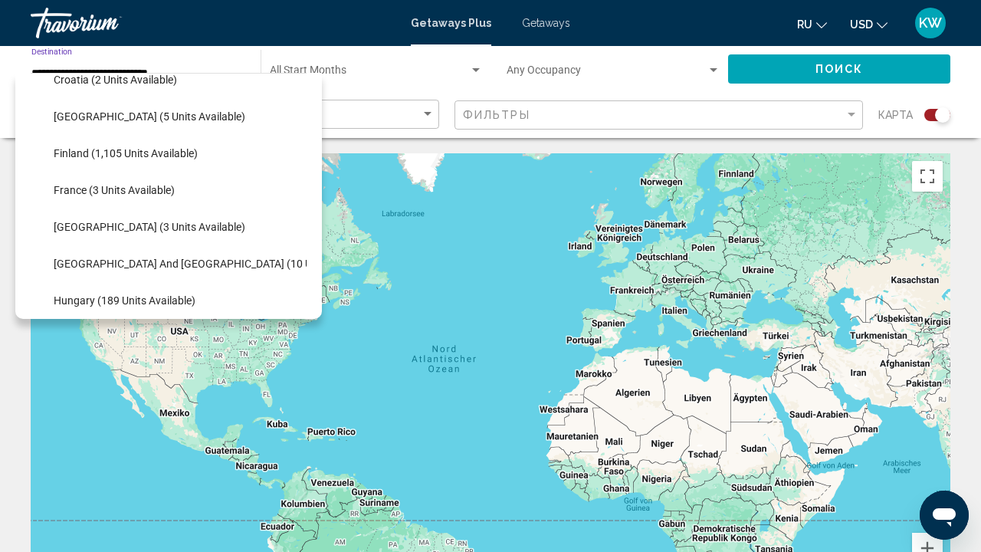
scroll to position [317, 0]
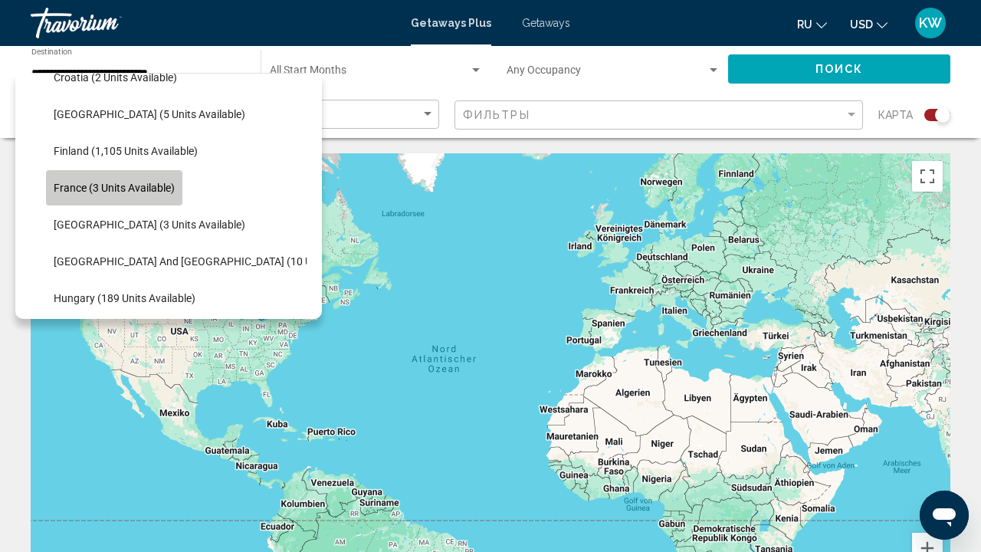
click at [107, 189] on span "France (3 units available)" at bounding box center [114, 188] width 121 height 12
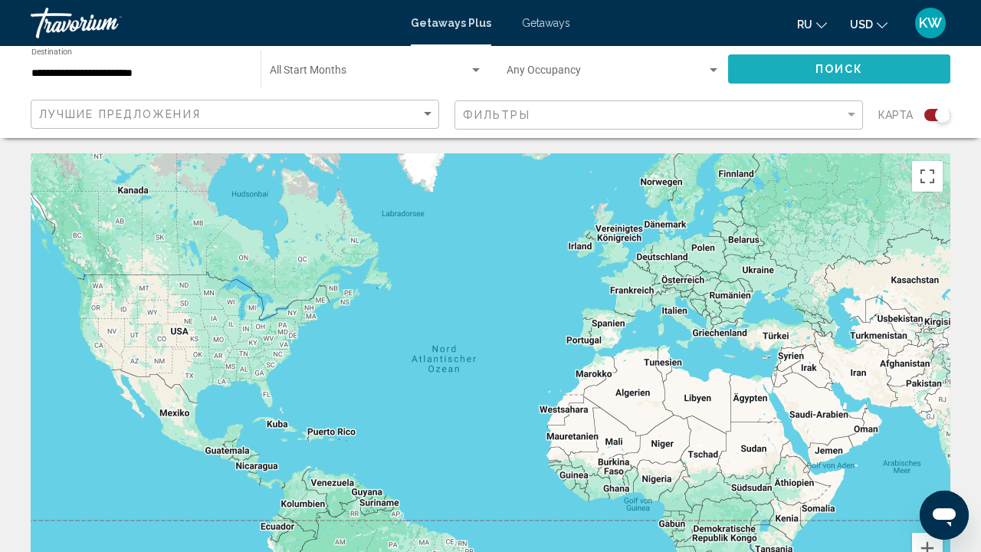
click at [745, 65] on button "Поиск" at bounding box center [839, 68] width 222 height 28
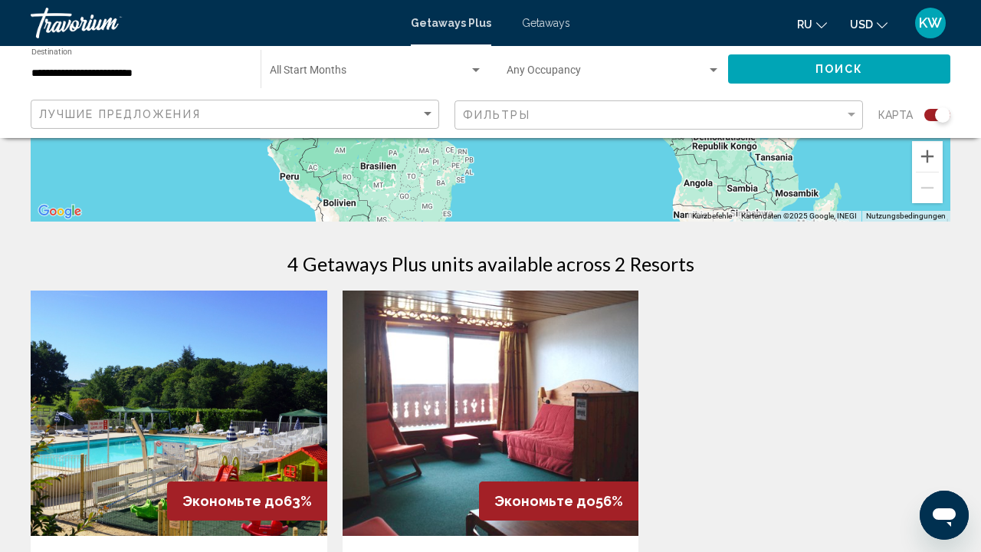
scroll to position [389, 0]
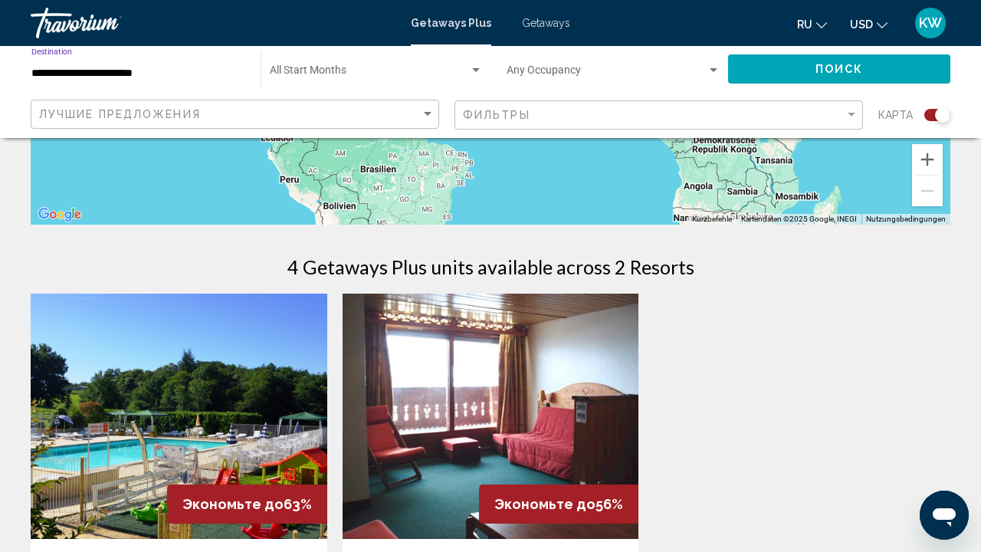
click at [131, 77] on input "**********" at bounding box center [138, 73] width 214 height 12
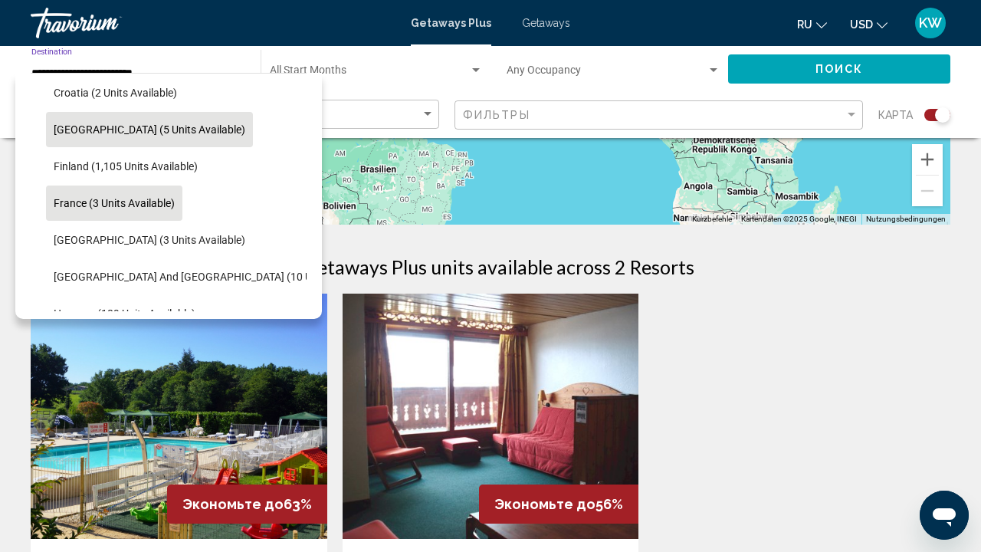
scroll to position [321, 0]
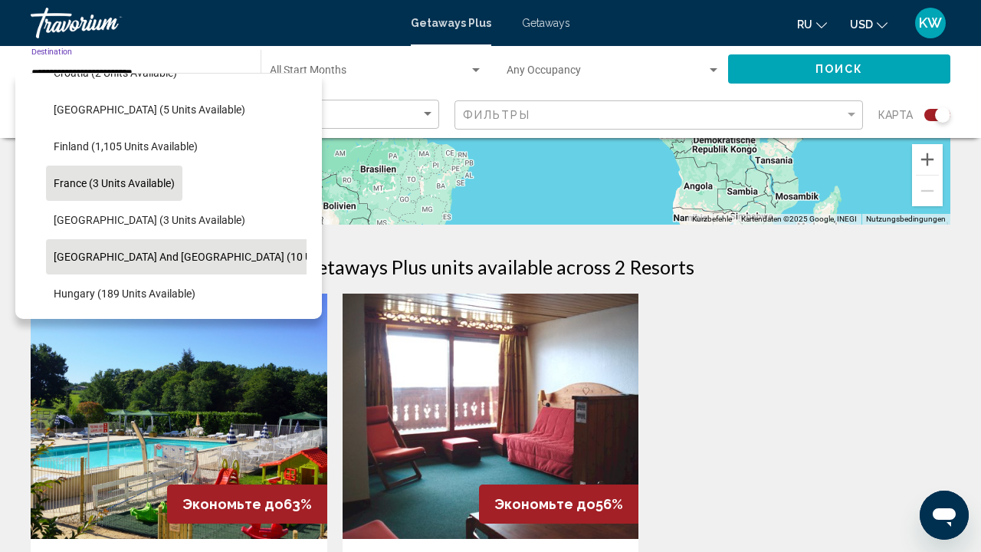
click at [102, 260] on span "Greece and Cyprus (10 units available)" at bounding box center [216, 257] width 325 height 12
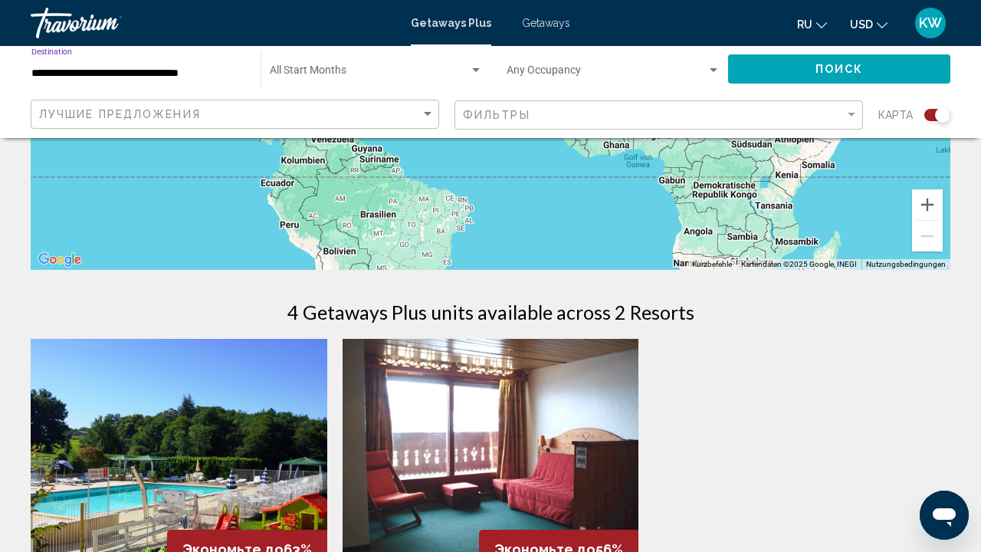
scroll to position [347, 0]
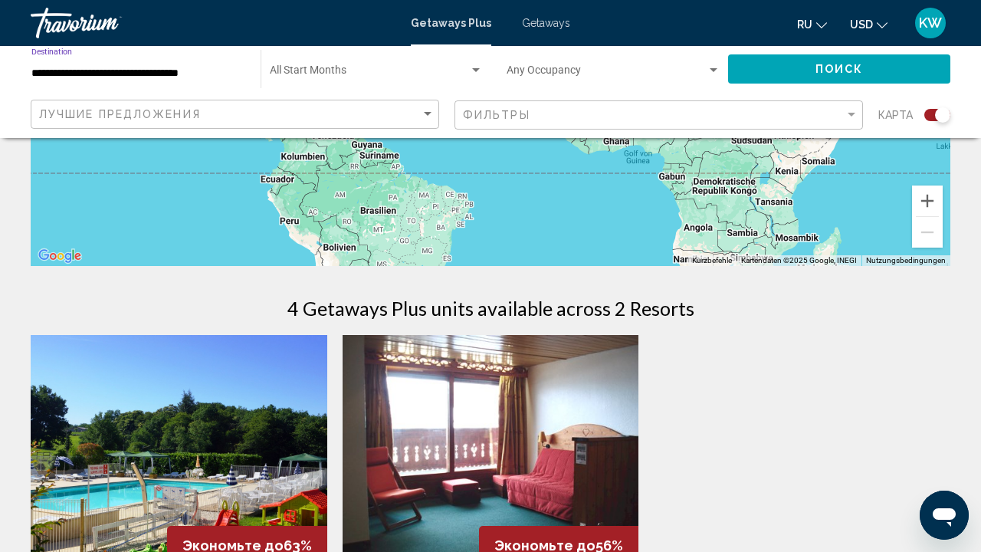
click at [603, 71] on span "Search widget" at bounding box center [607, 73] width 200 height 12
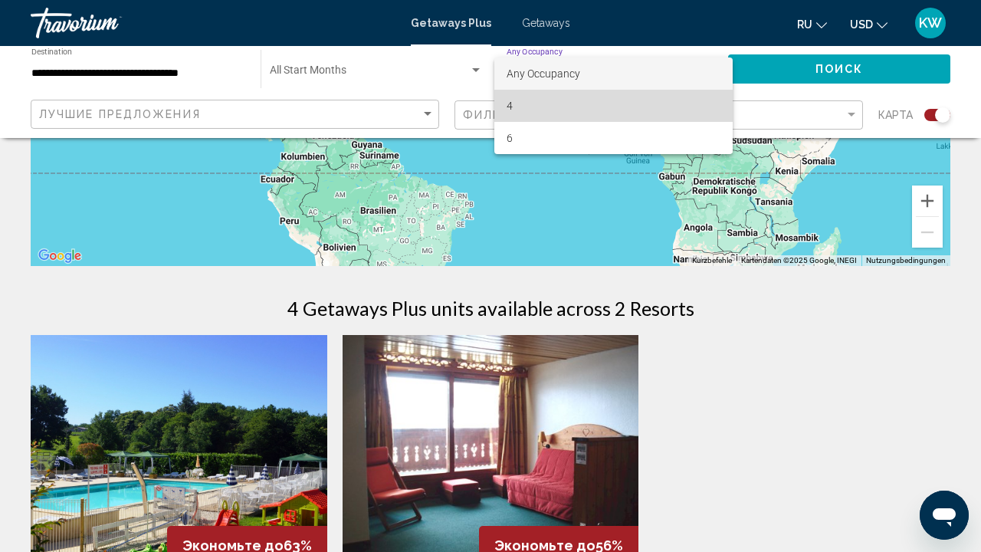
click at [553, 105] on span "4" at bounding box center [614, 106] width 214 height 32
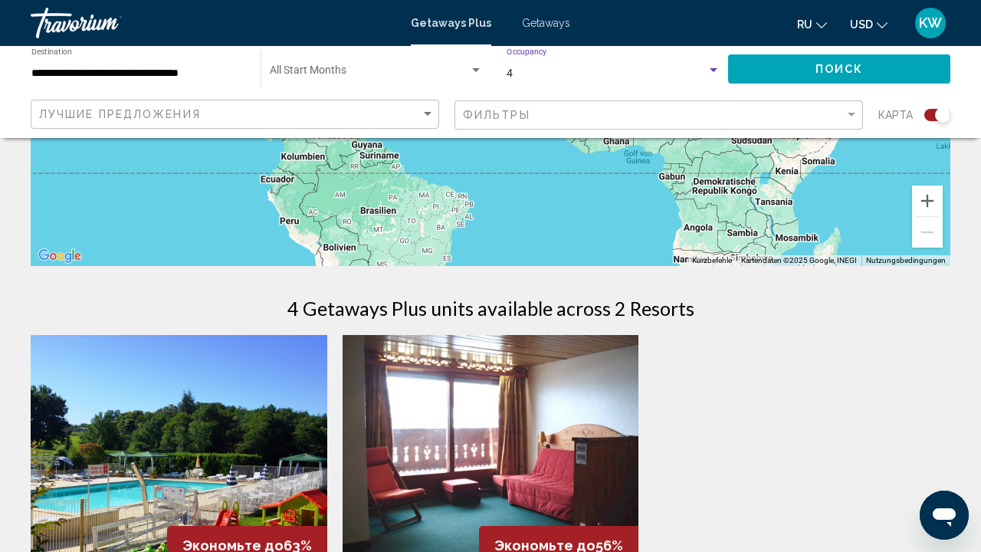
click at [820, 76] on span "Поиск" at bounding box center [840, 70] width 48 height 12
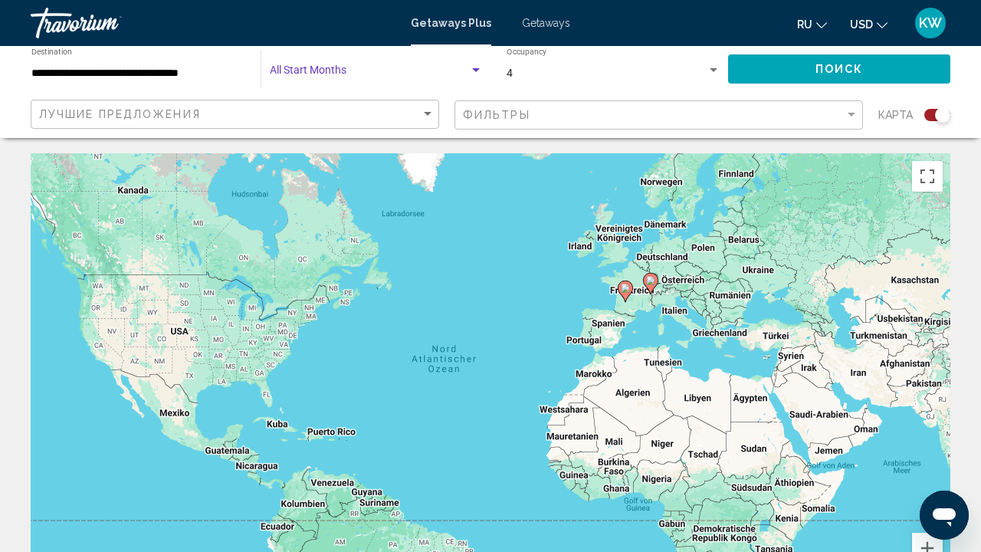
click at [300, 74] on span "Search widget" at bounding box center [369, 73] width 199 height 12
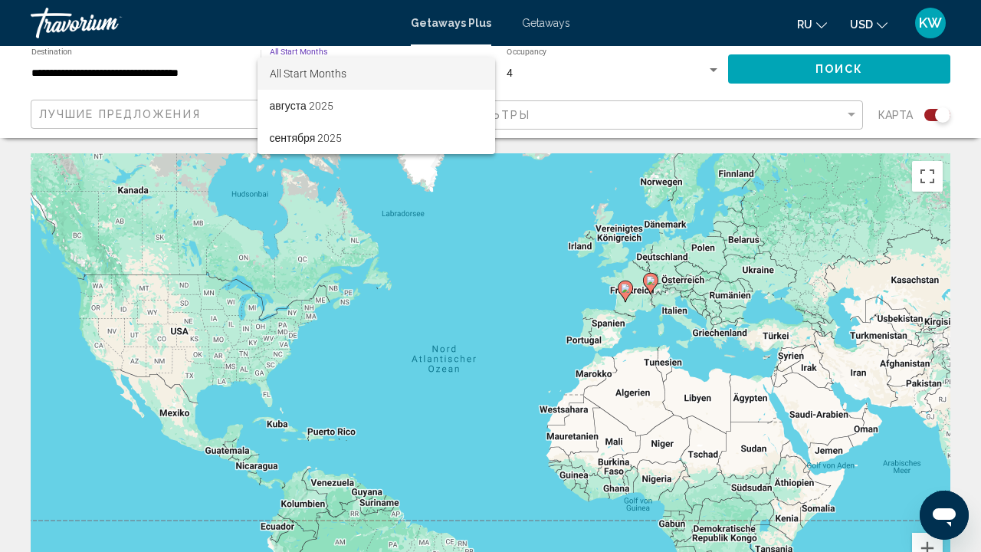
click at [297, 68] on span "All Start Months" at bounding box center [308, 73] width 77 height 12
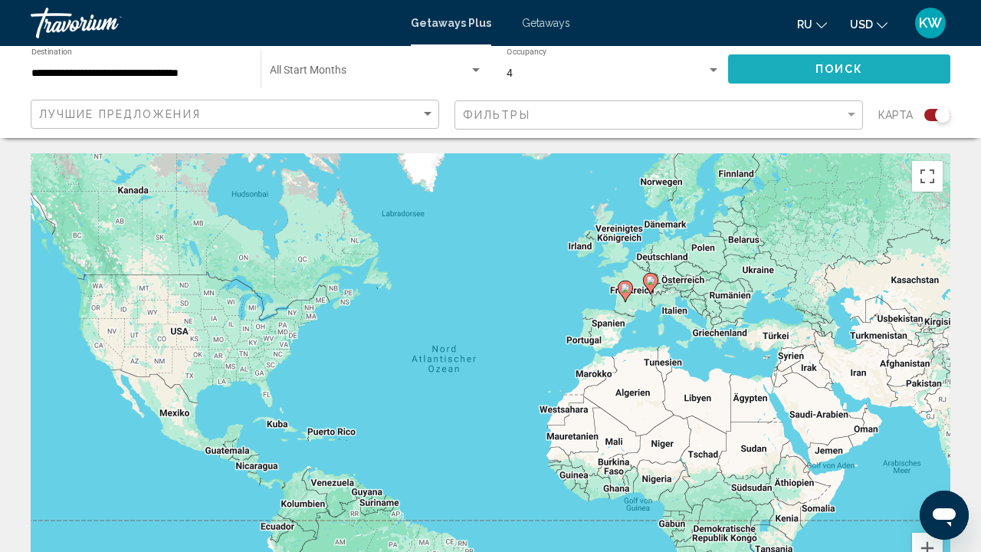
click at [846, 72] on span "Поиск" at bounding box center [840, 70] width 48 height 12
click at [627, 299] on icon "Main content" at bounding box center [625, 291] width 15 height 21
type input "**********"
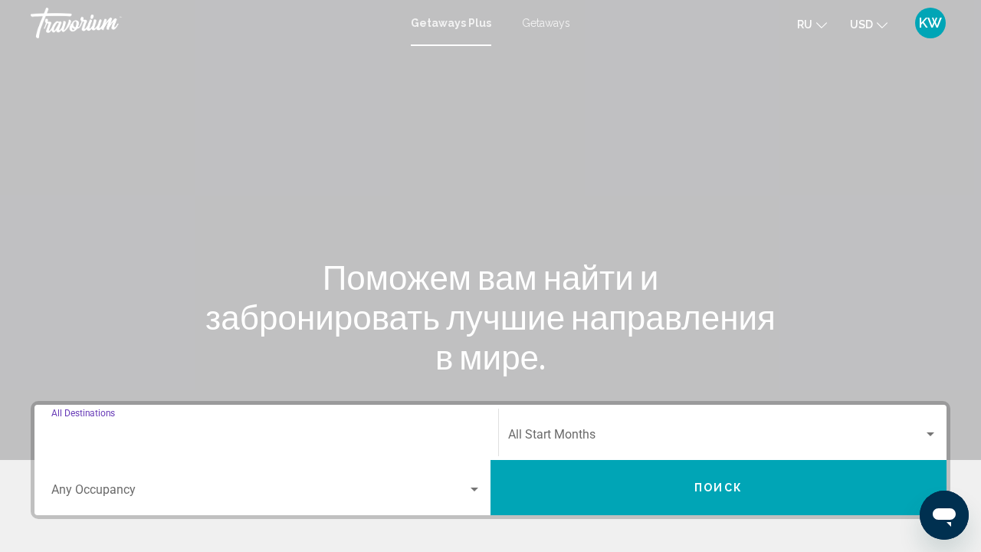
click at [105, 435] on input "Destination All Destinations" at bounding box center [266, 438] width 430 height 14
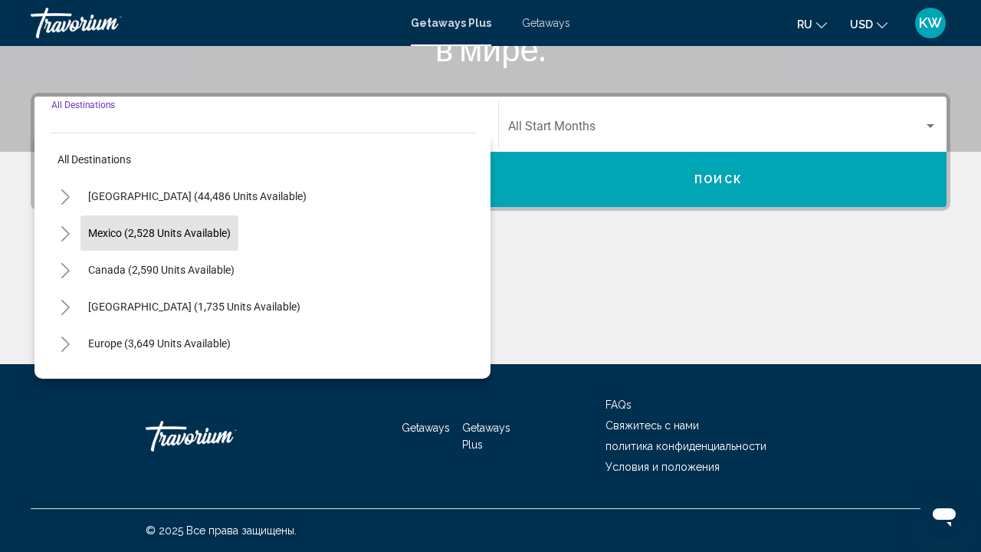
scroll to position [50, 0]
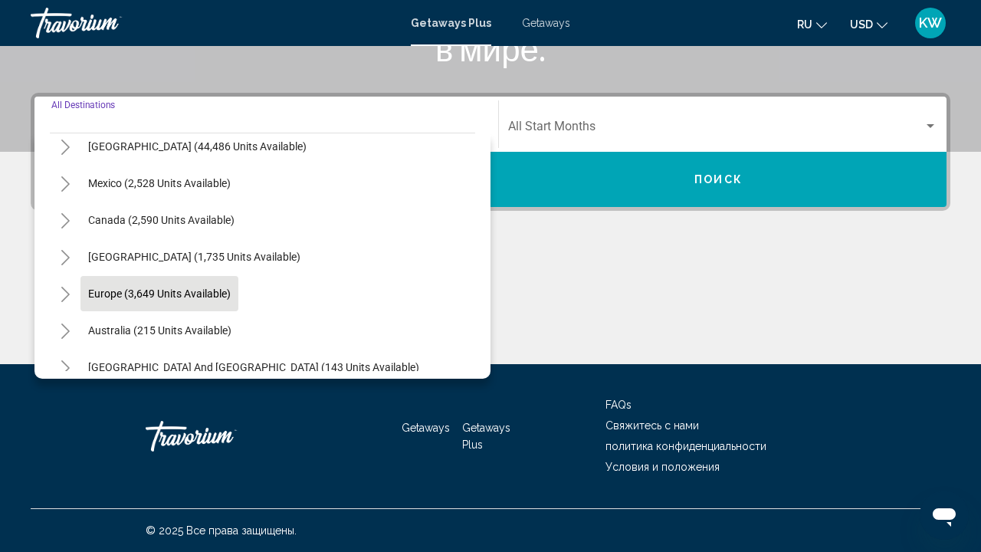
click at [144, 297] on span "Europe (3,649 units available)" at bounding box center [159, 294] width 143 height 12
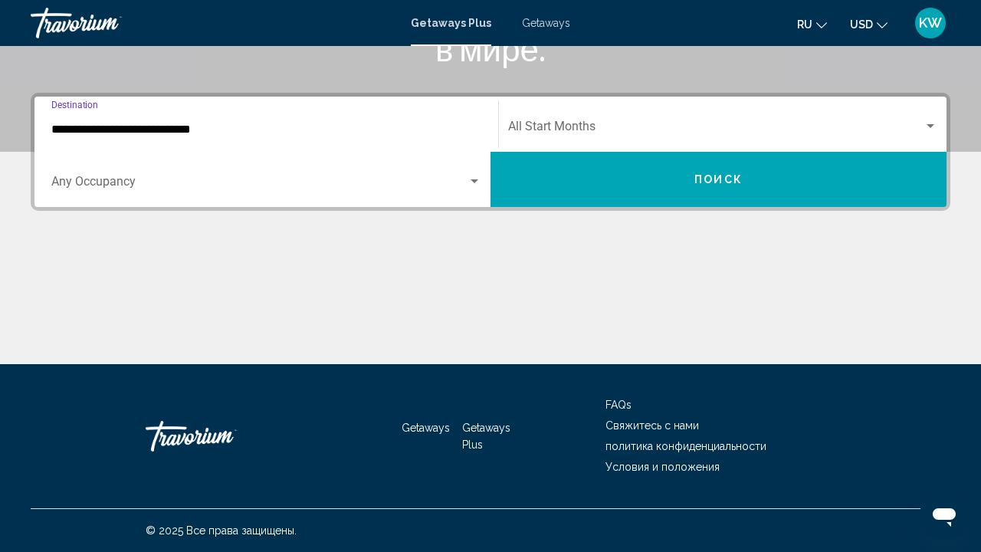
click at [121, 130] on input "**********" at bounding box center [266, 130] width 430 height 14
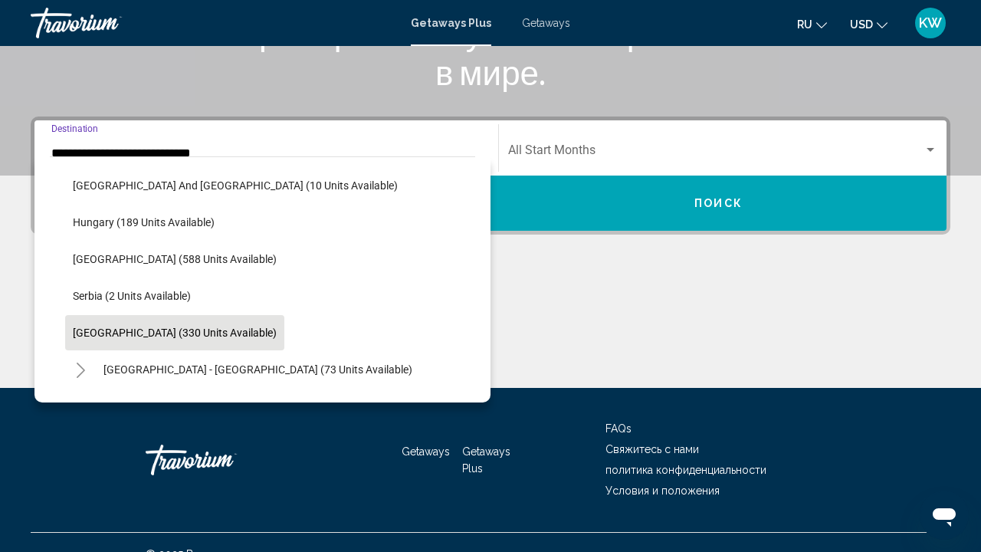
scroll to position [479, 0]
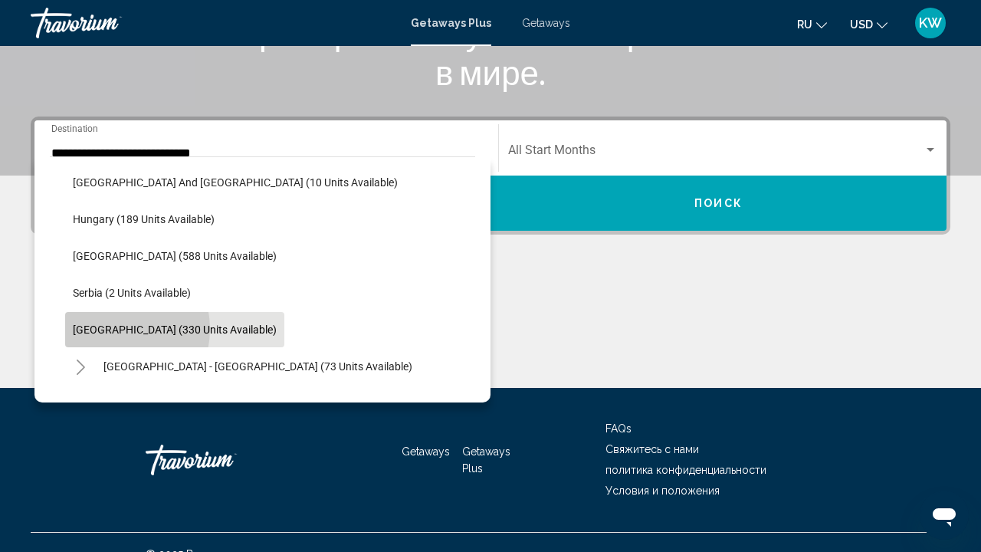
click at [112, 329] on span "Spain (330 units available)" at bounding box center [175, 330] width 204 height 12
type input "**********"
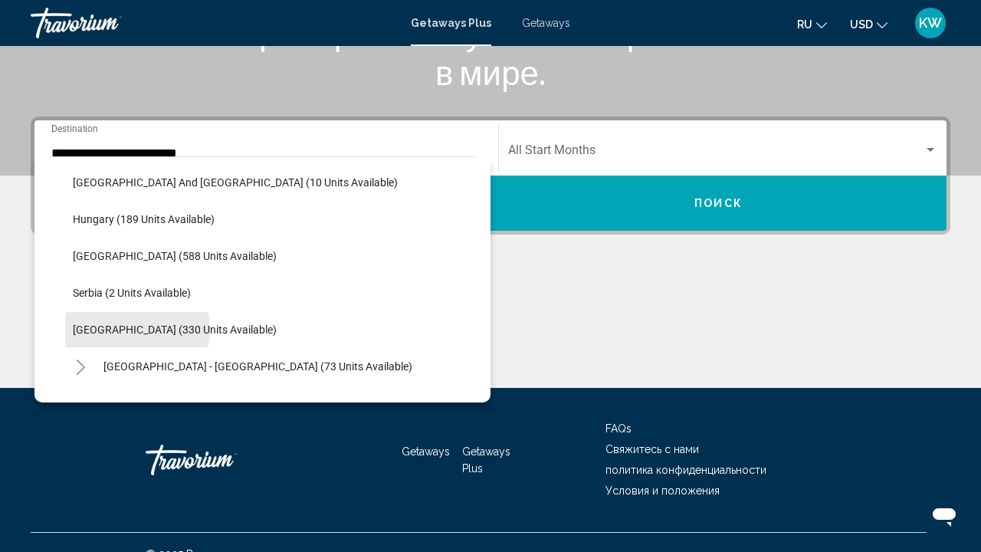
scroll to position [308, 0]
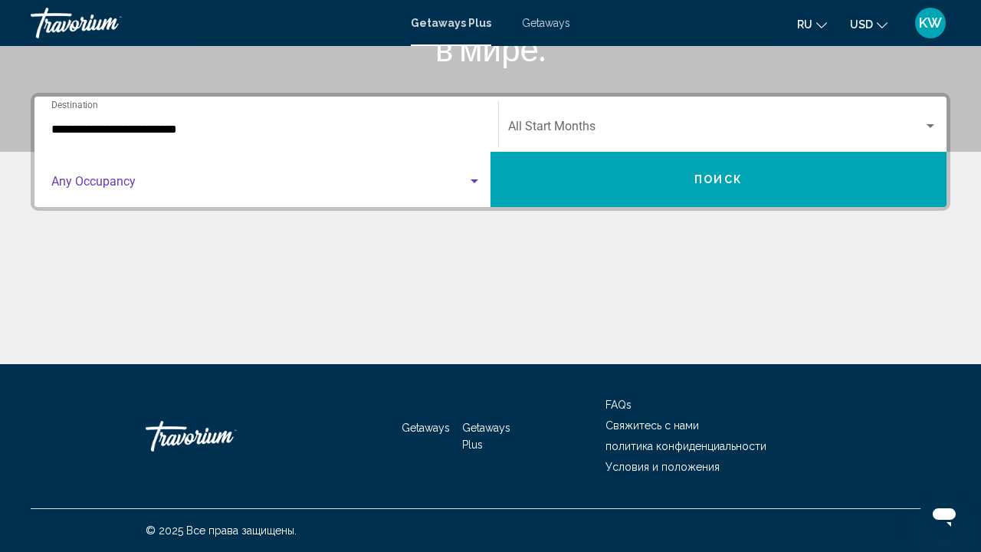
click at [402, 183] on span "Search widget" at bounding box center [259, 185] width 416 height 14
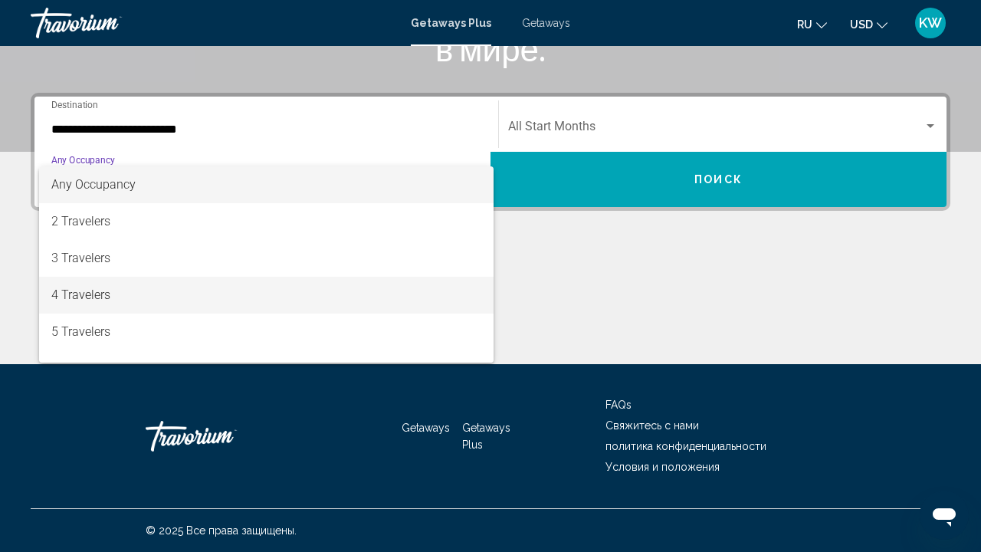
click at [78, 298] on span "4 Travelers" at bounding box center [266, 295] width 430 height 37
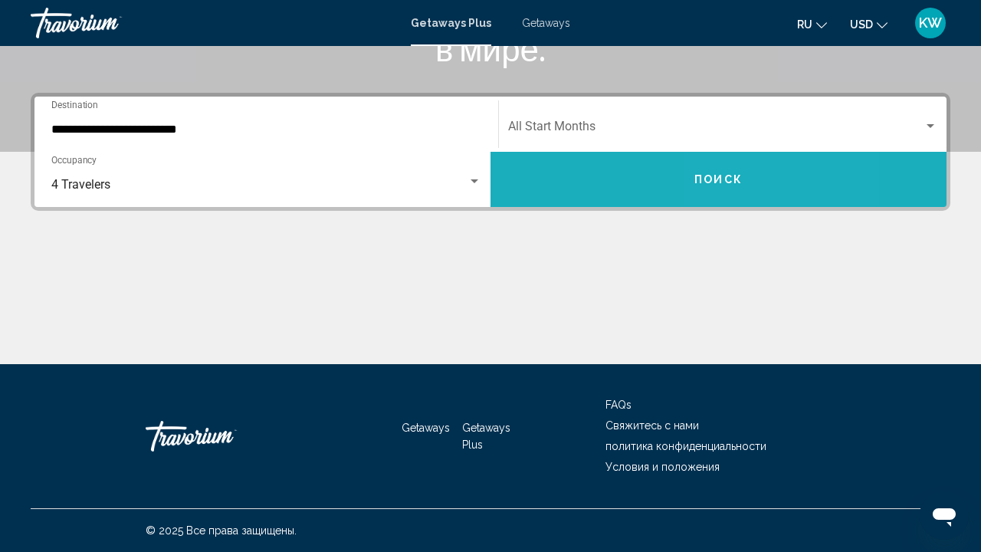
click at [770, 177] on button "Поиск" at bounding box center [719, 179] width 456 height 55
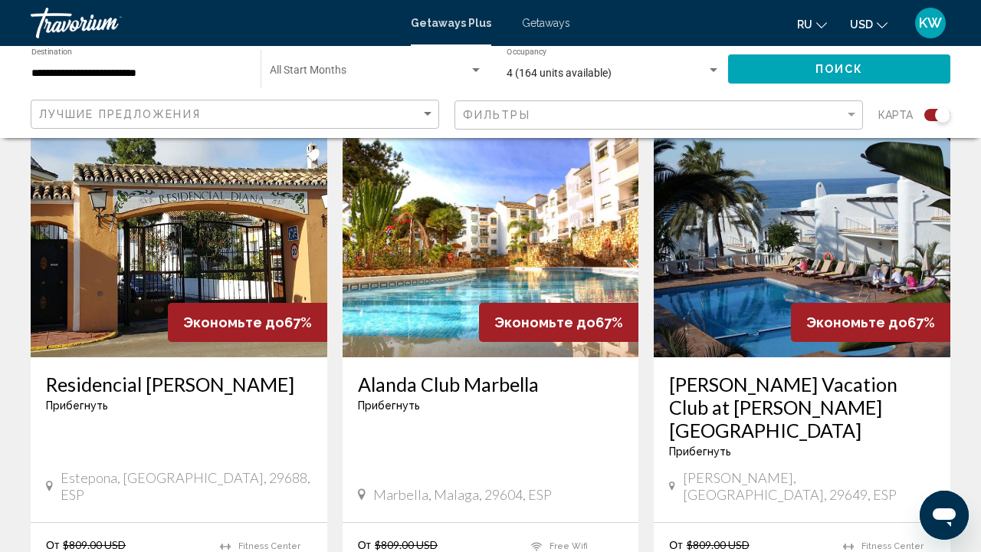
scroll to position [2337, 0]
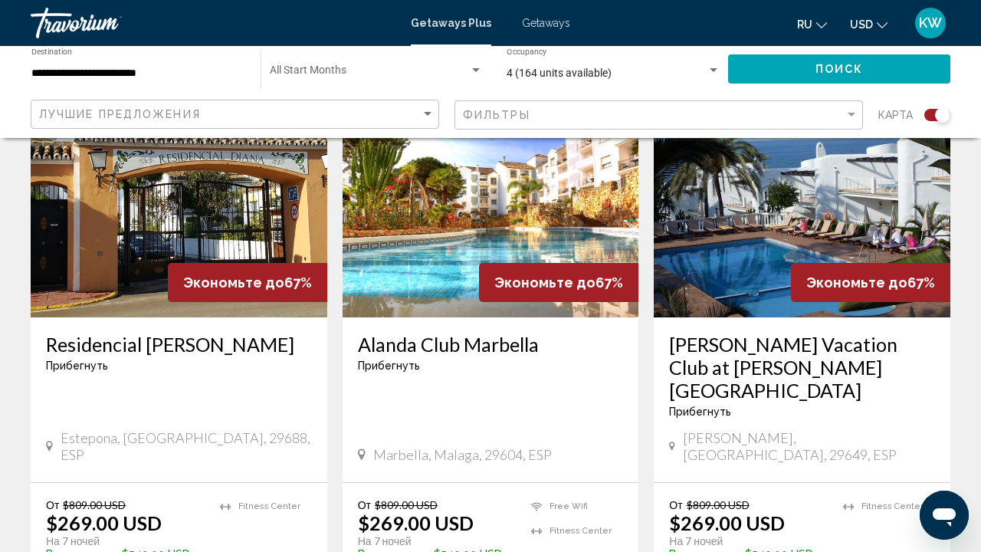
click at [541, 28] on span "Getaways" at bounding box center [546, 23] width 48 height 12
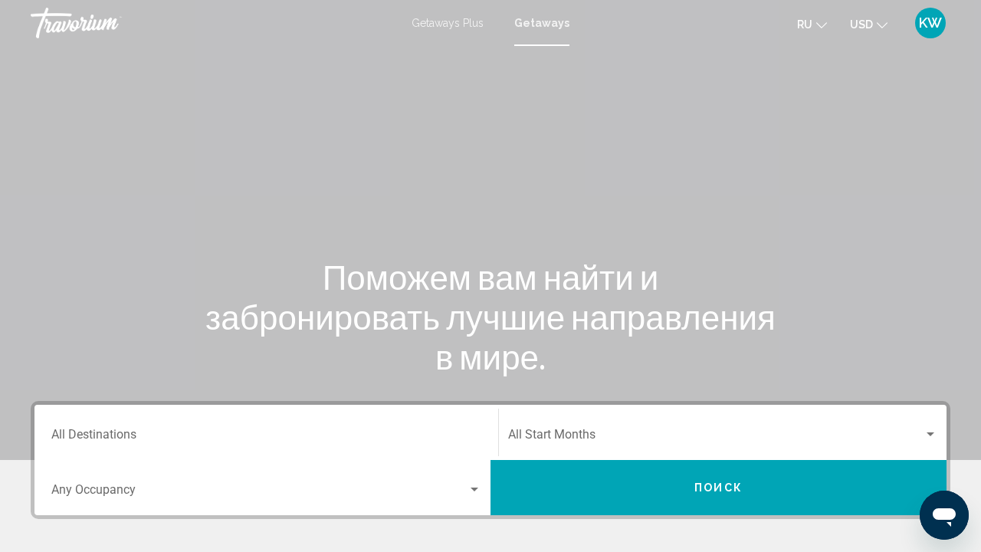
click at [248, 431] on input "Destination All Destinations" at bounding box center [266, 438] width 430 height 14
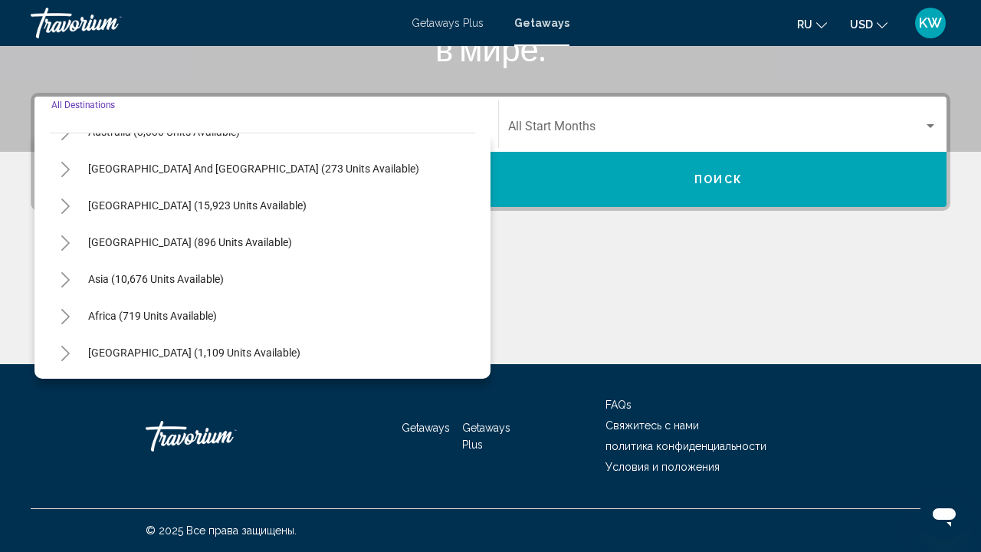
scroll to position [308, 0]
click at [127, 278] on span "Asia (10,676 units available)" at bounding box center [156, 279] width 136 height 12
type input "**********"
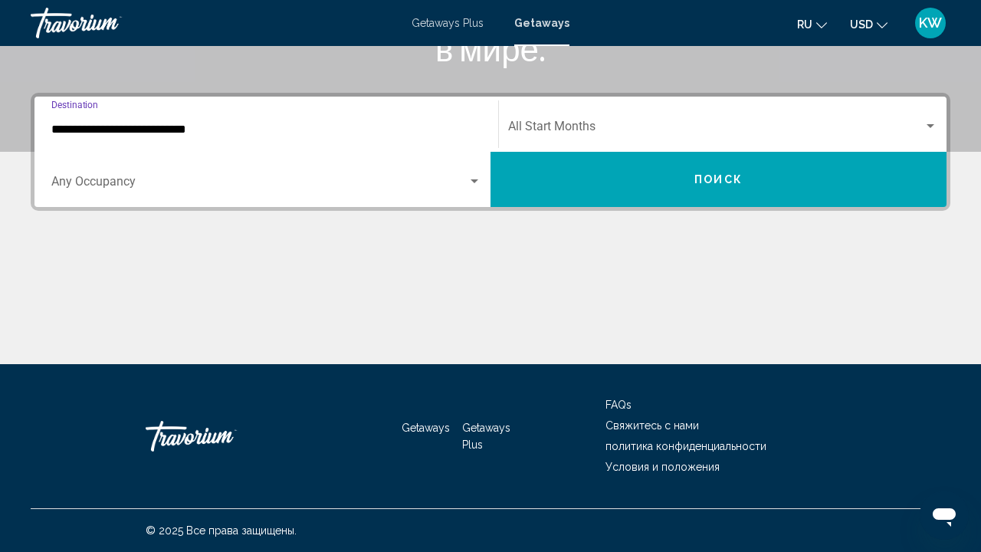
click at [544, 123] on span "Search widget" at bounding box center [716, 130] width 416 height 14
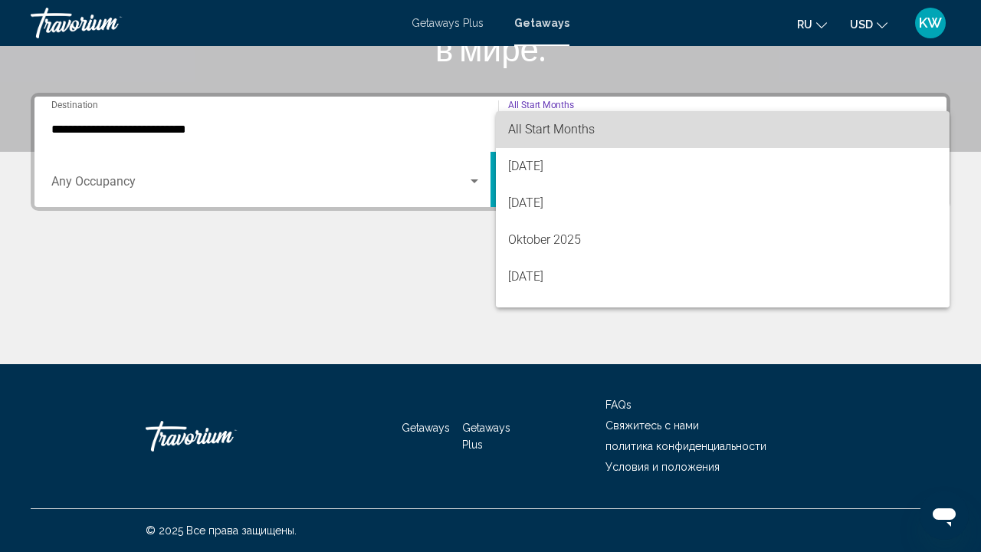
click at [511, 126] on span "All Start Months" at bounding box center [551, 129] width 87 height 15
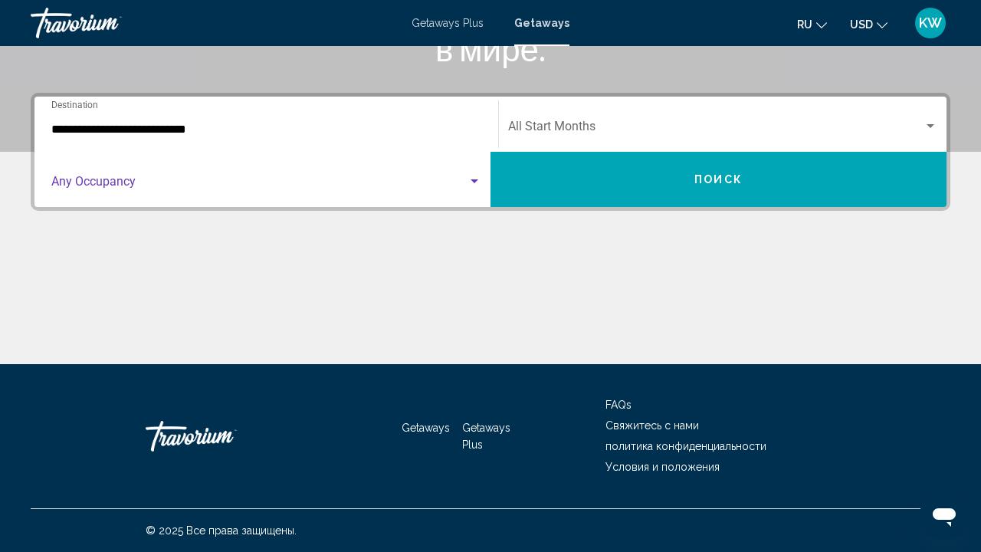
click at [329, 187] on span "Search widget" at bounding box center [259, 185] width 416 height 14
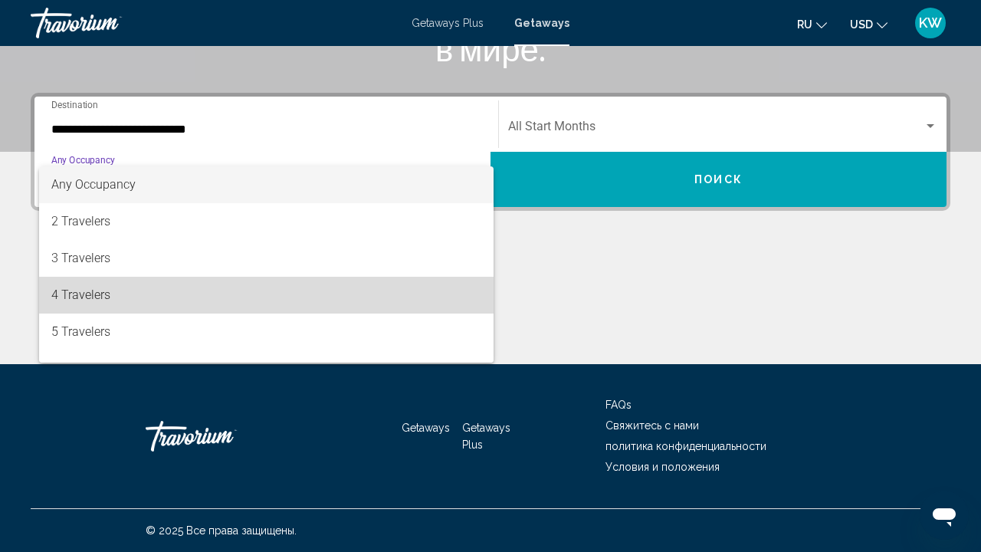
click at [62, 298] on span "4 Travelers" at bounding box center [266, 295] width 430 height 37
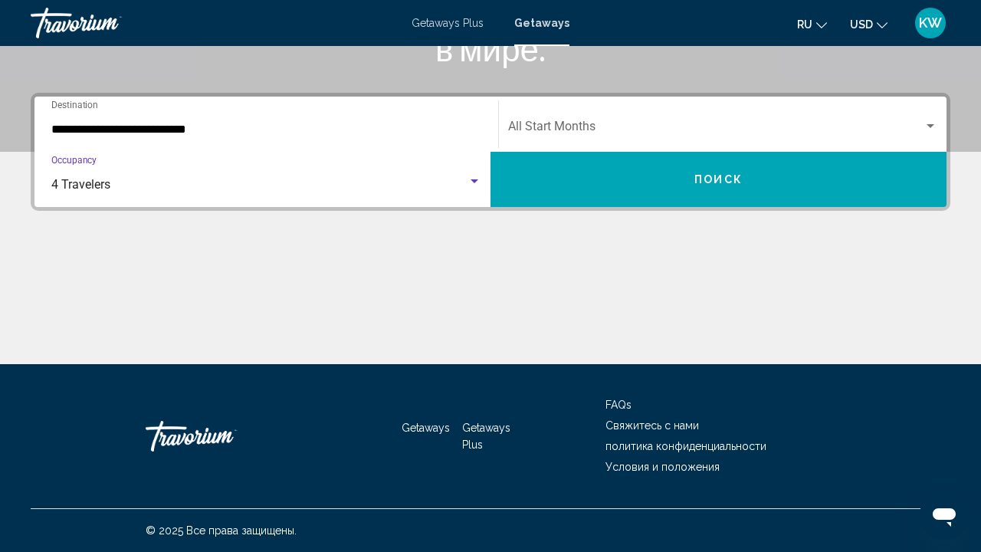
click at [751, 176] on button "Поиск" at bounding box center [719, 179] width 456 height 55
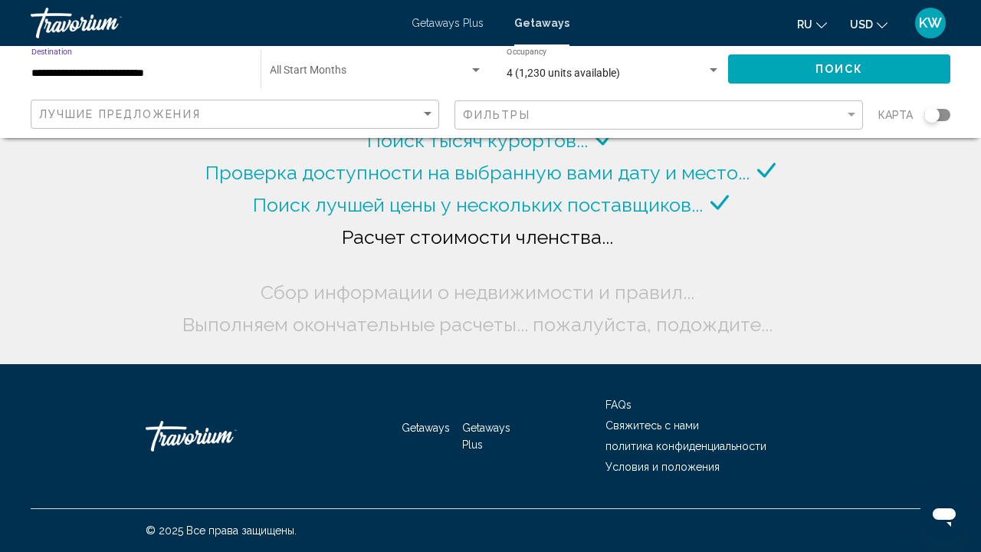
click at [48, 75] on input "**********" at bounding box center [138, 73] width 214 height 12
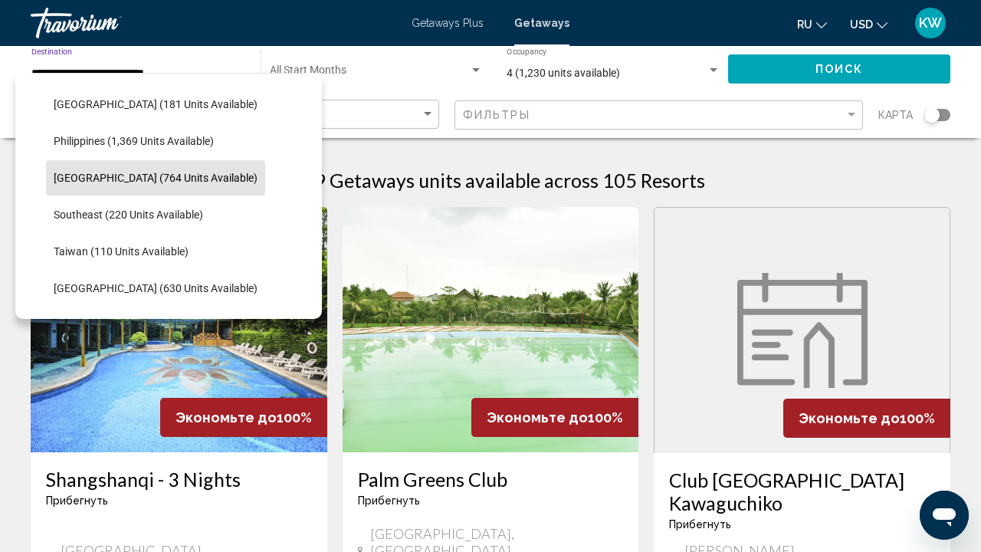
scroll to position [662, 0]
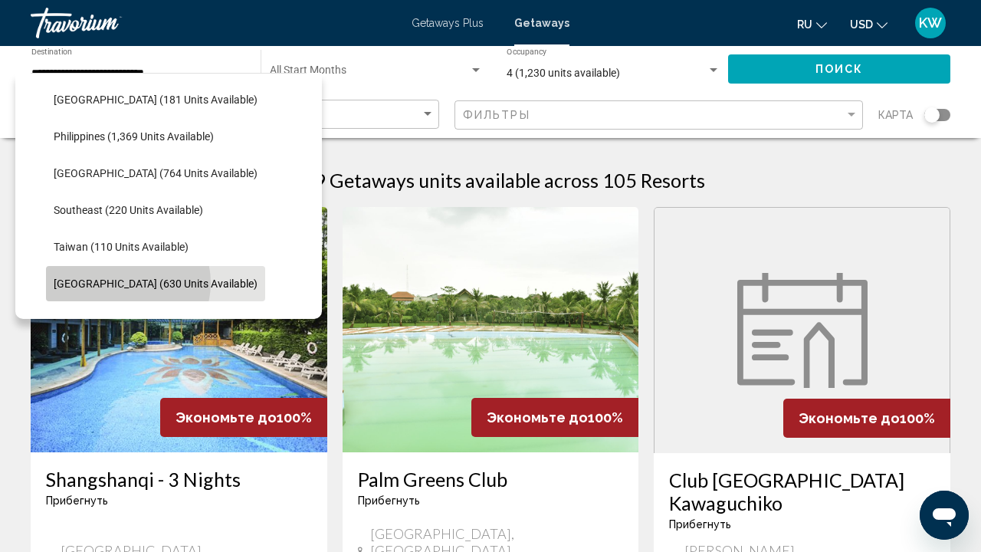
click at [127, 283] on span "Thailand (630 units available)" at bounding box center [156, 284] width 204 height 12
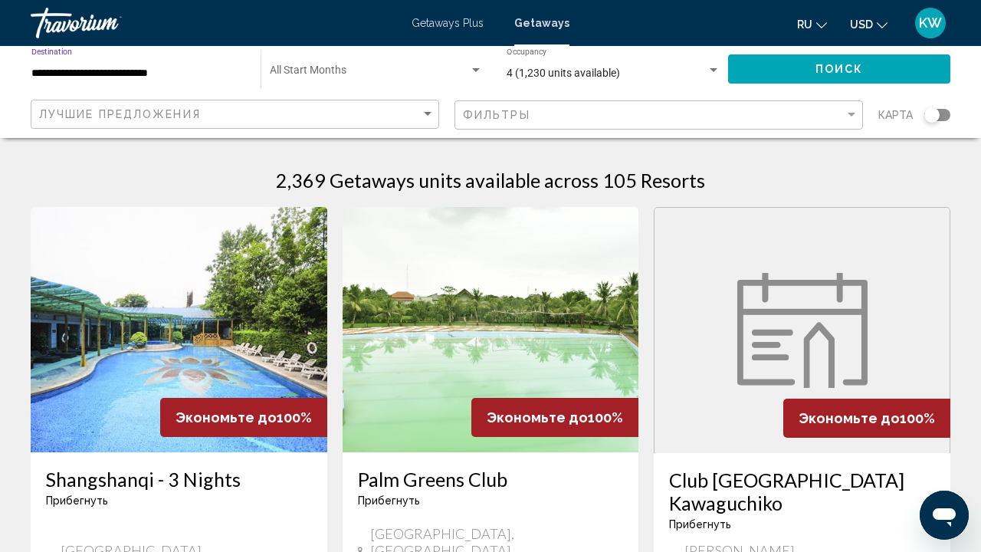
click at [840, 71] on span "Поиск" at bounding box center [840, 70] width 48 height 12
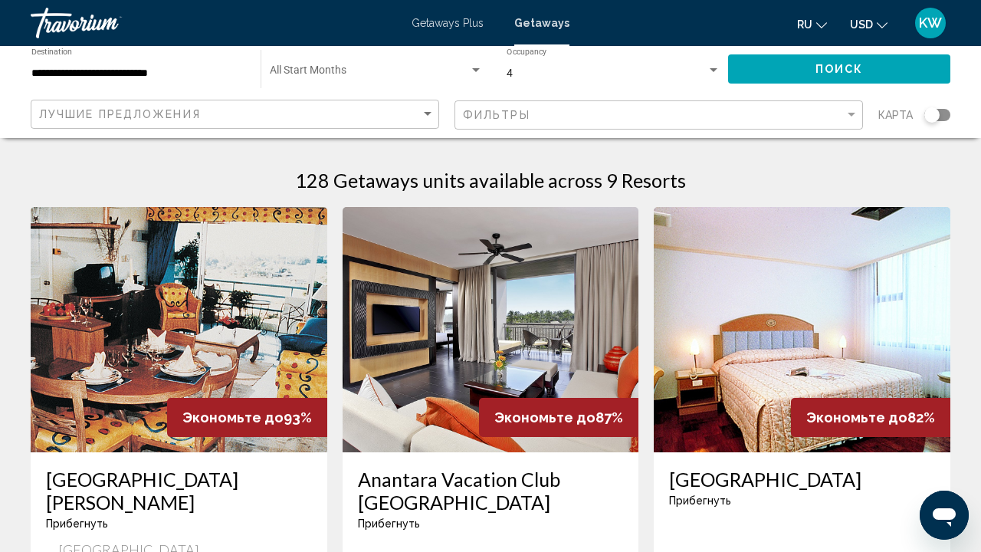
click at [90, 80] on div "**********" at bounding box center [138, 69] width 214 height 42
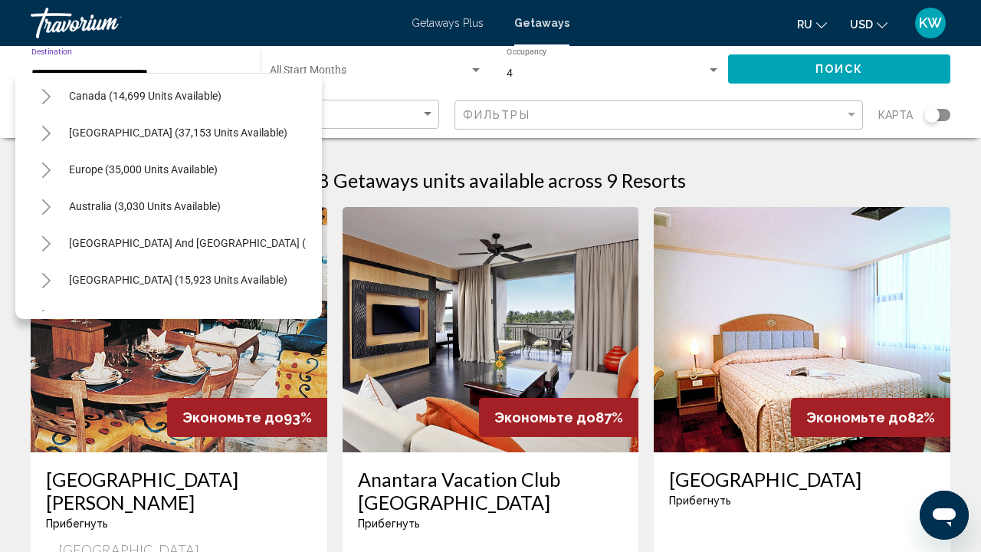
scroll to position [87, 0]
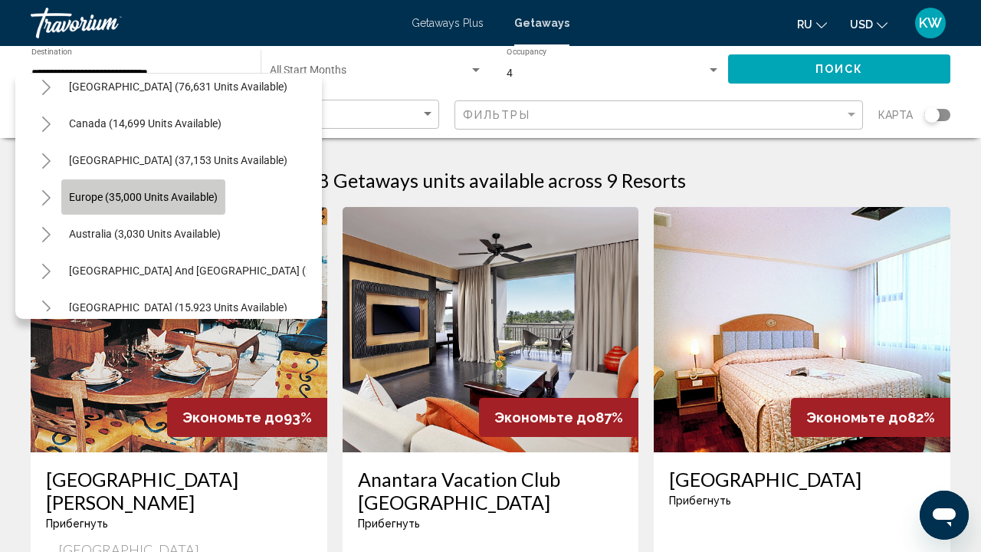
click at [109, 195] on span "Europe (35,000 units available)" at bounding box center [143, 197] width 149 height 12
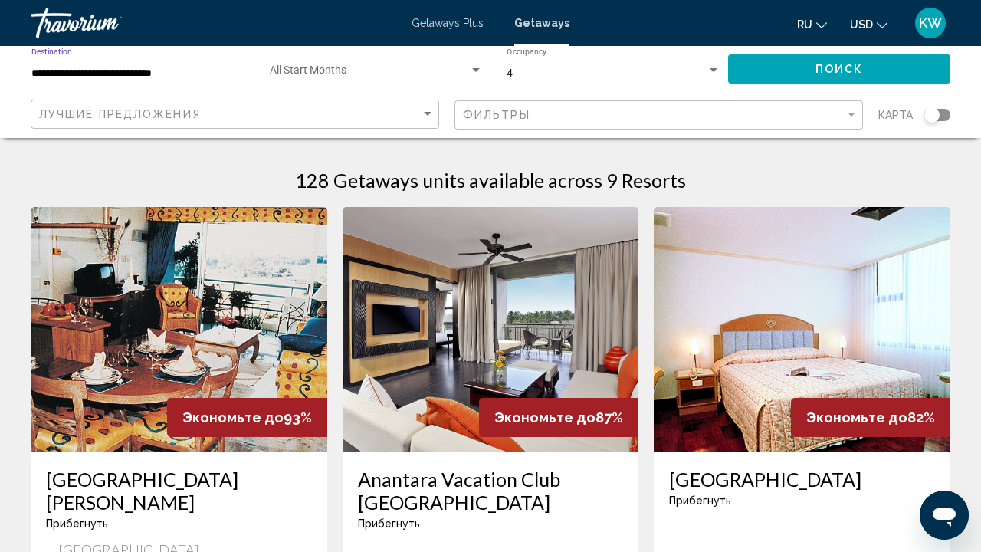
click at [135, 72] on input "**********" at bounding box center [138, 73] width 214 height 12
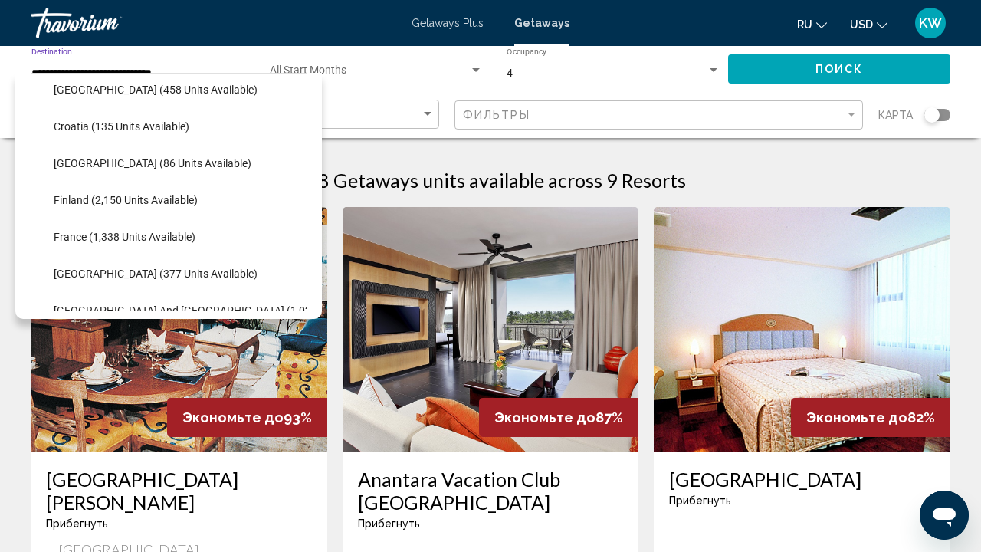
scroll to position [306, 0]
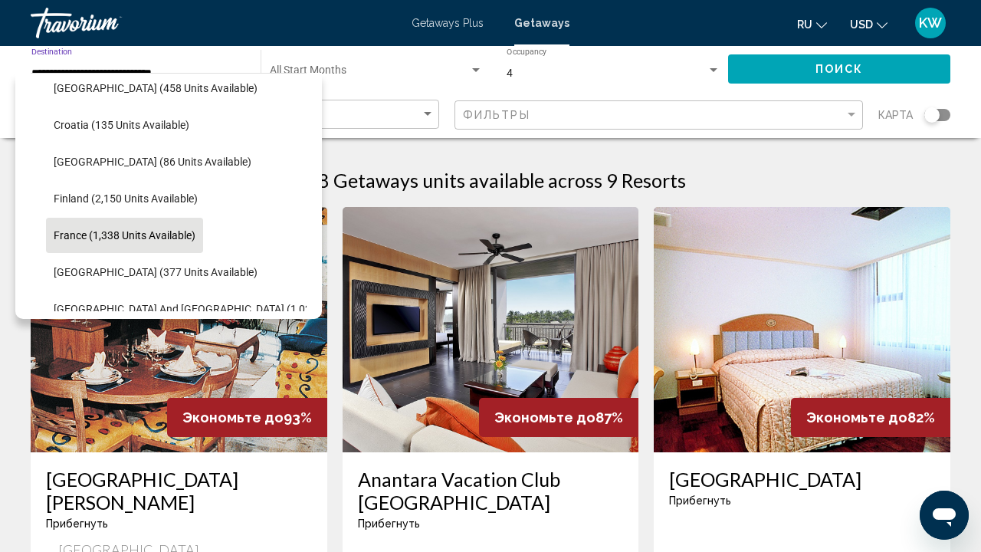
click at [102, 233] on span "France (1,338 units available)" at bounding box center [125, 235] width 142 height 12
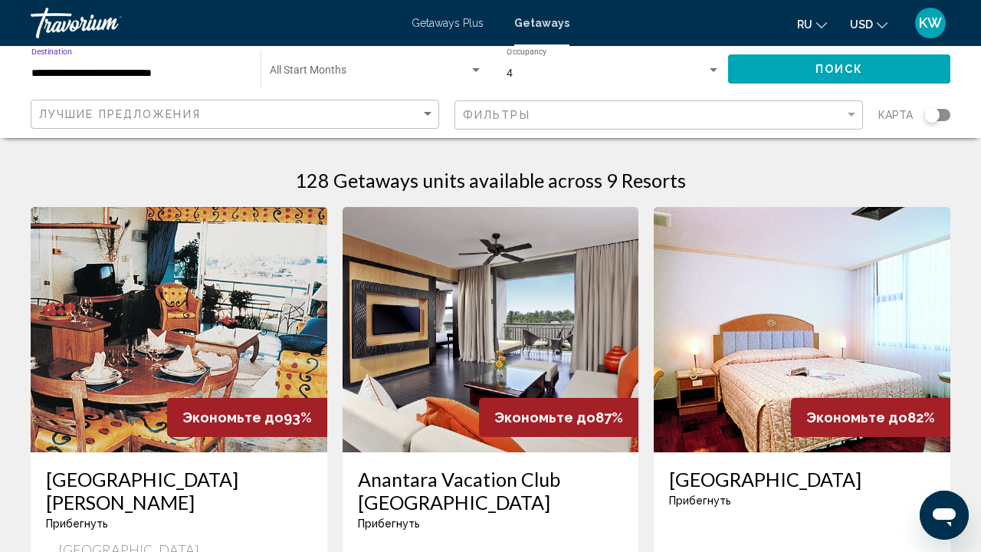
type input "**********"
click at [747, 63] on button "Поиск" at bounding box center [839, 68] width 222 height 28
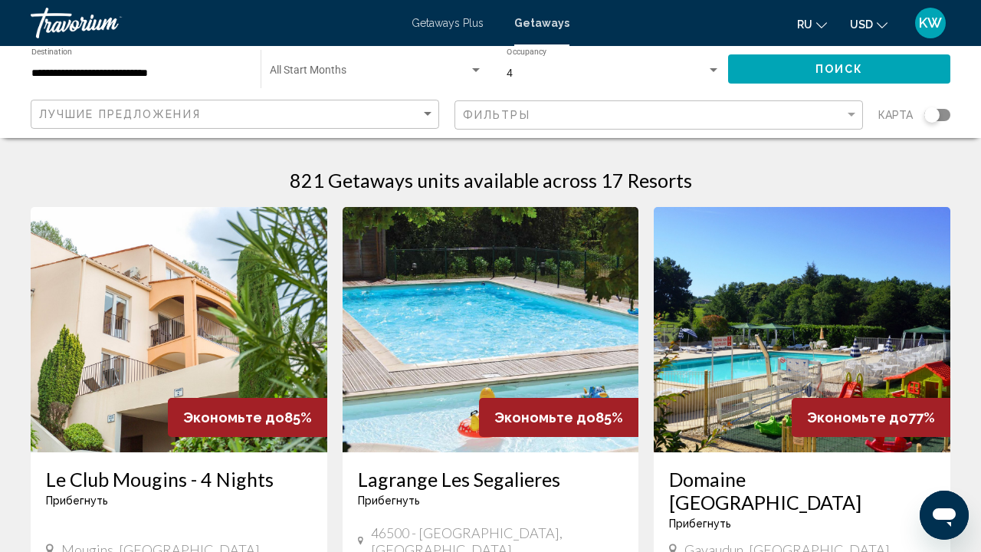
click at [511, 74] on span "4" at bounding box center [510, 73] width 6 height 12
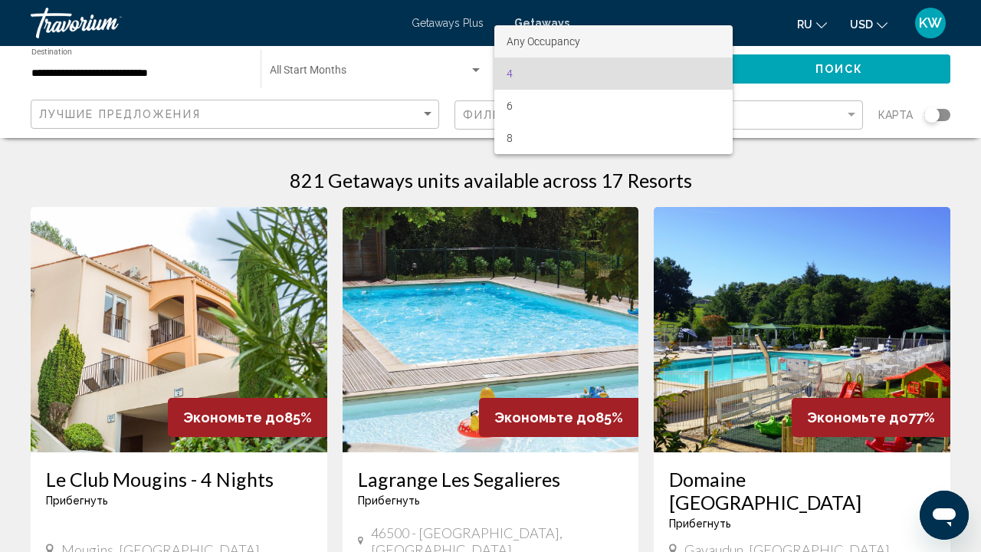
click at [516, 45] on span "Any Occupancy" at bounding box center [544, 41] width 74 height 12
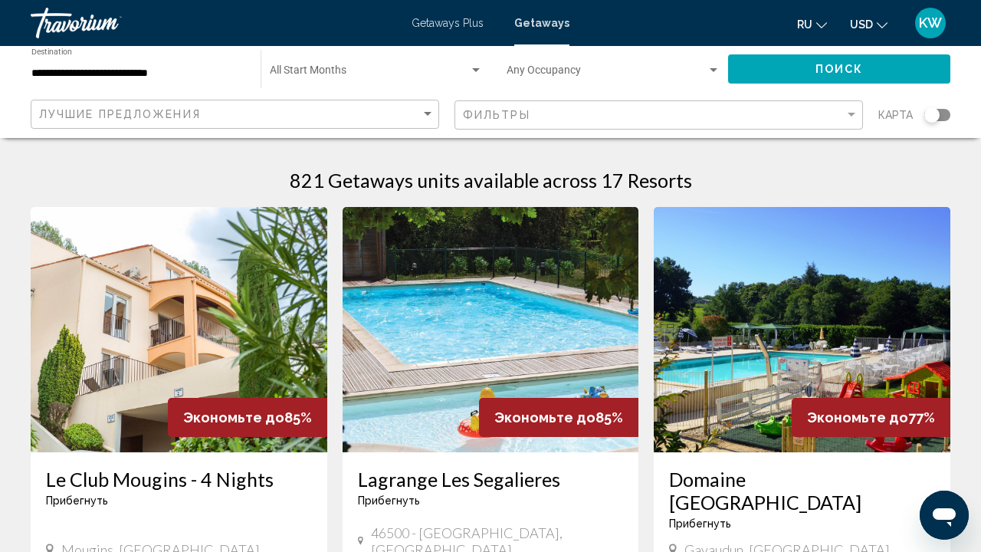
click at [500, 66] on div "Occupancy Any Occupancy" at bounding box center [613, 69] width 230 height 42
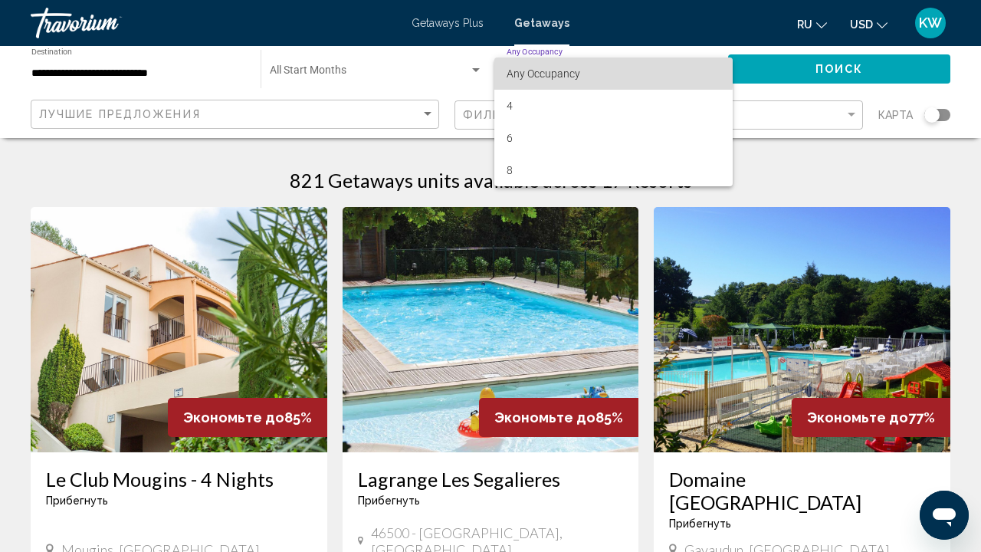
click at [564, 71] on span "Any Occupancy" at bounding box center [544, 73] width 74 height 12
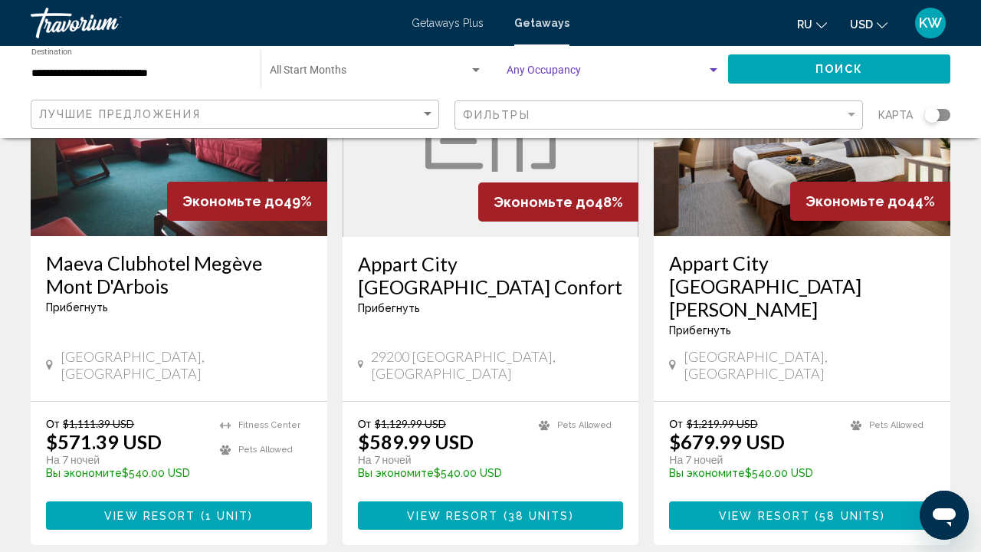
scroll to position [1890, 0]
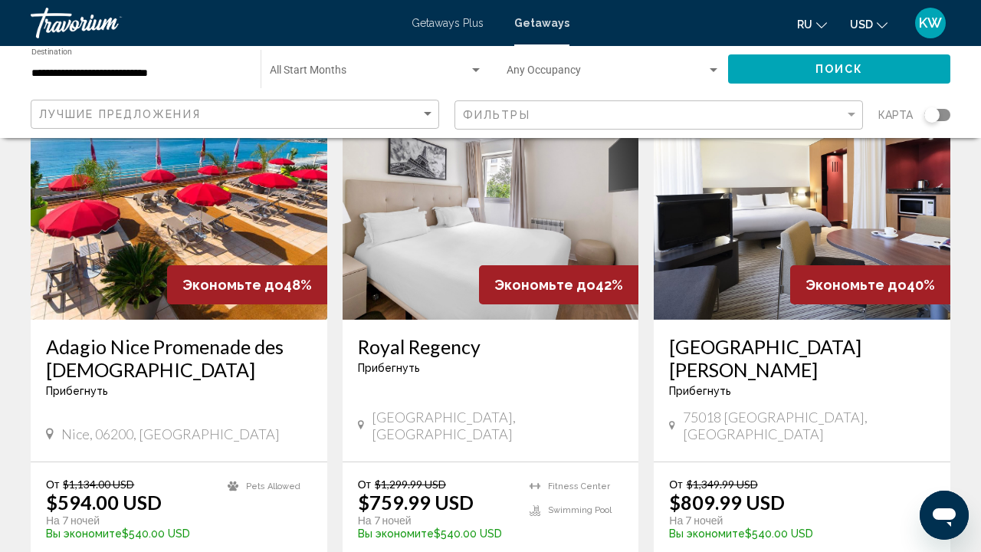
scroll to position [700, 0]
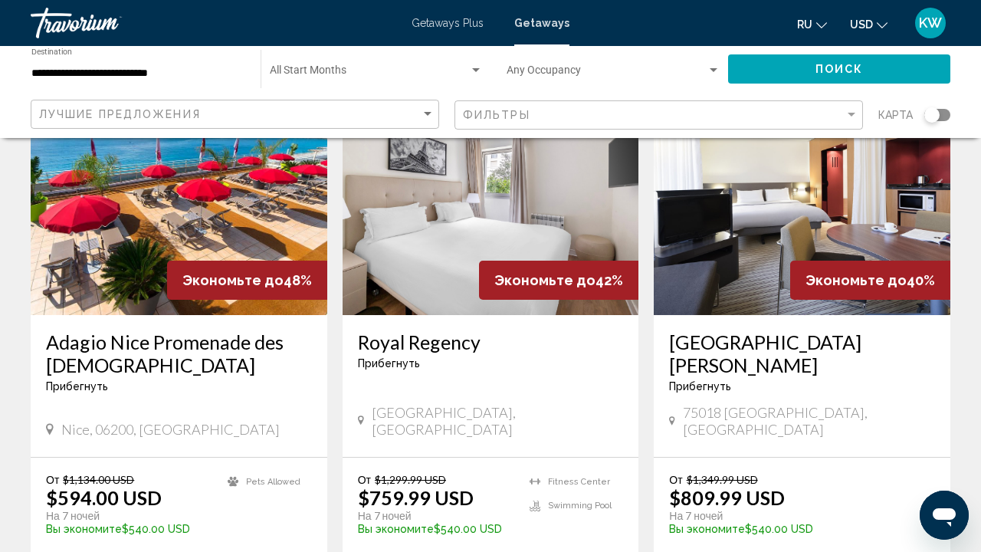
click at [790, 248] on img "Main content" at bounding box center [802, 192] width 297 height 245
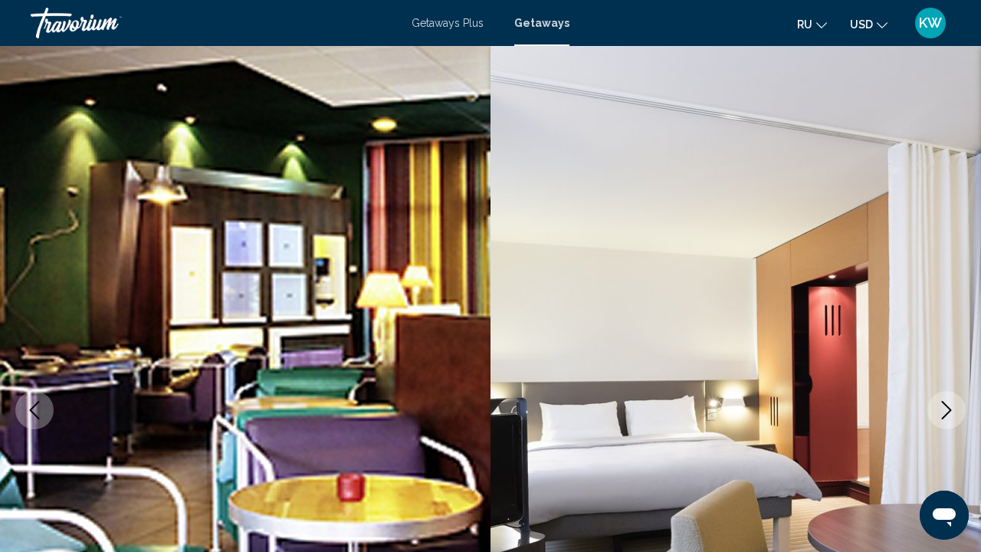
click at [940, 407] on icon "Next image" at bounding box center [947, 410] width 18 height 18
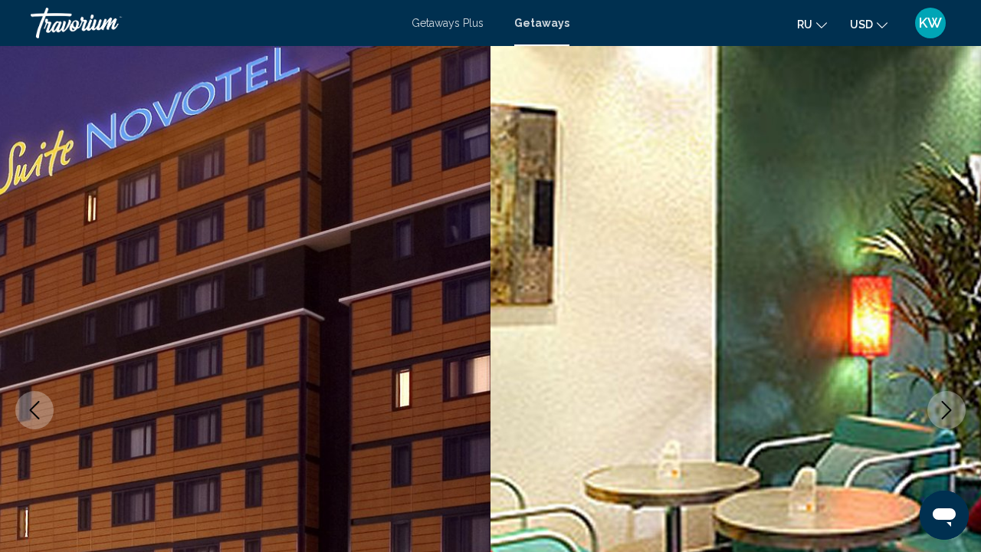
click at [940, 405] on icon "Next image" at bounding box center [947, 410] width 18 height 18
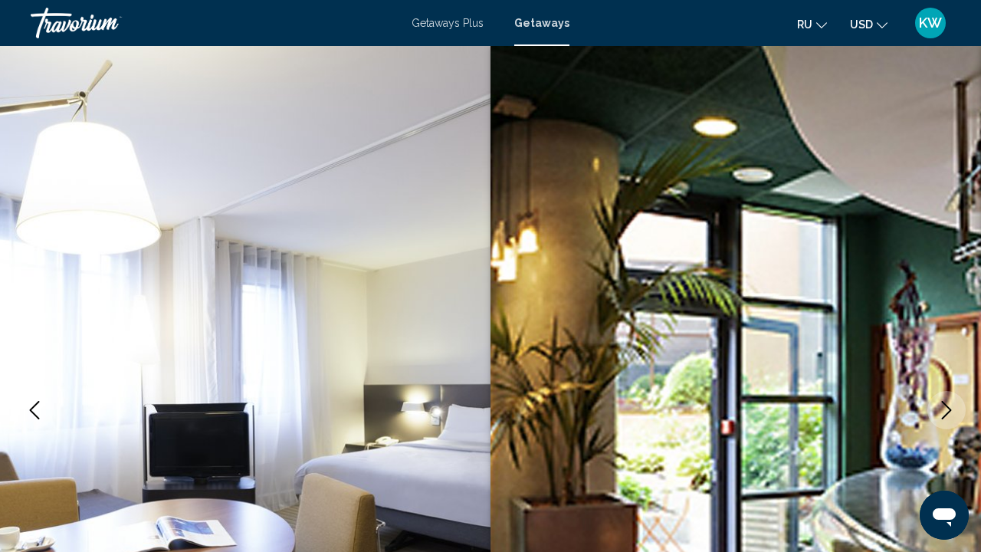
click at [36, 415] on icon "Previous image" at bounding box center [35, 410] width 10 height 18
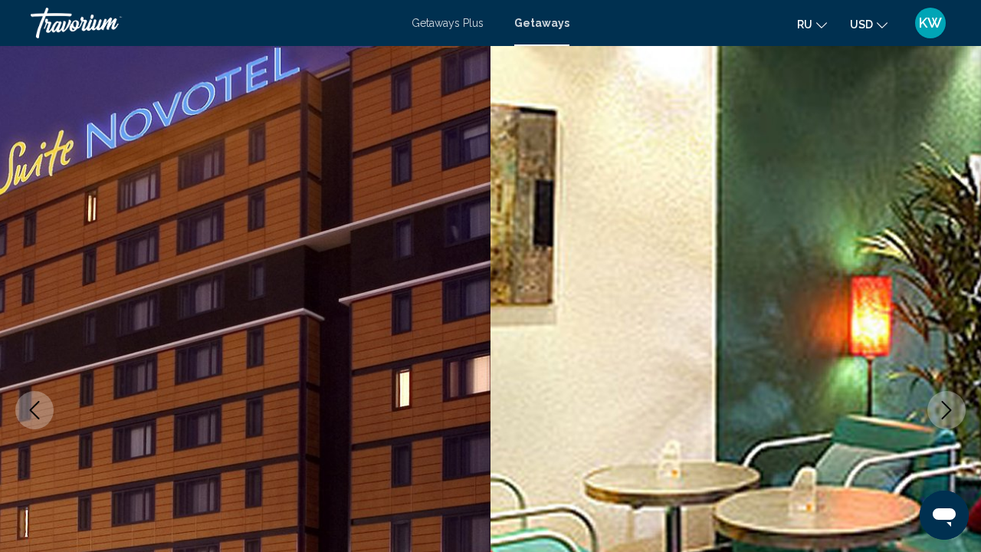
click at [947, 401] on icon "Next image" at bounding box center [947, 410] width 18 height 18
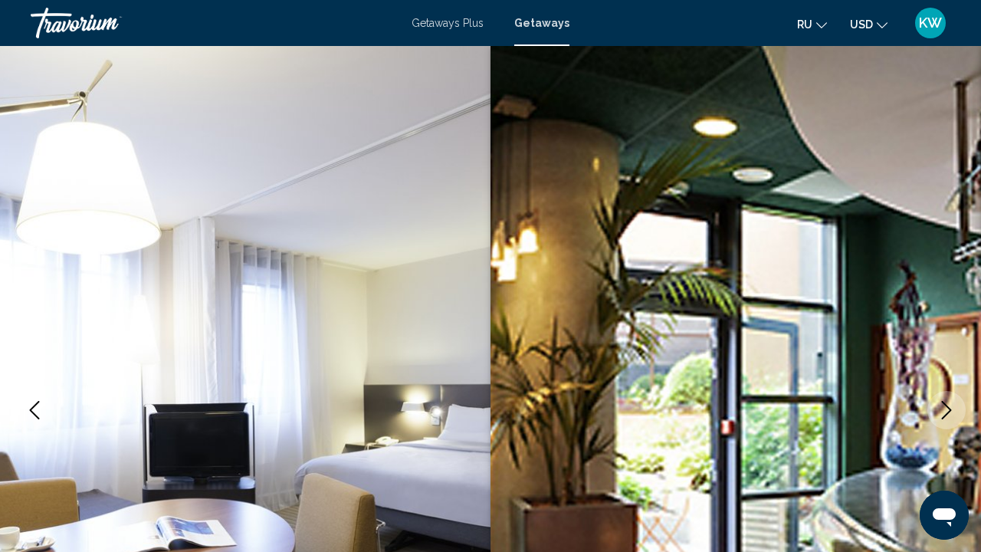
click at [947, 401] on icon "Next image" at bounding box center [947, 410] width 18 height 18
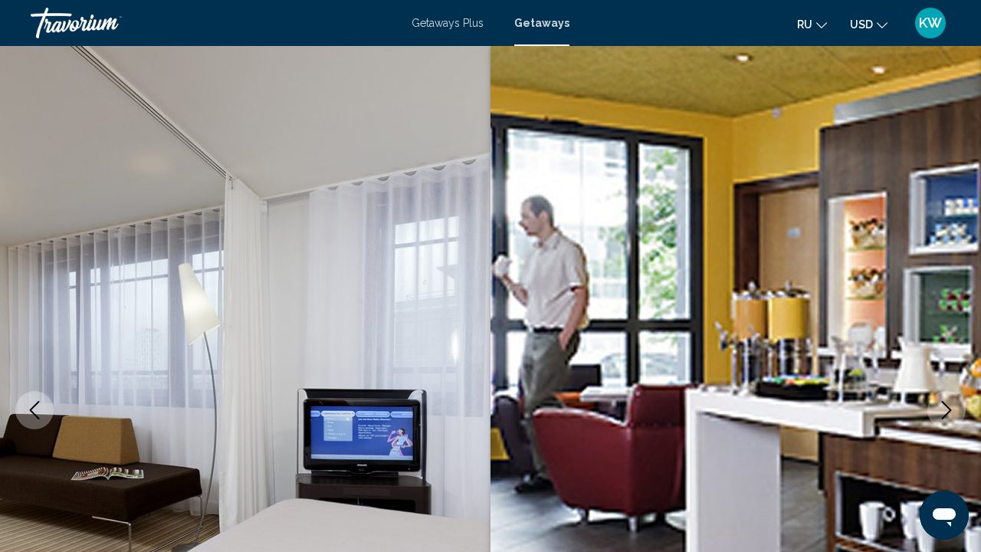
click at [947, 401] on icon "Next image" at bounding box center [947, 410] width 18 height 18
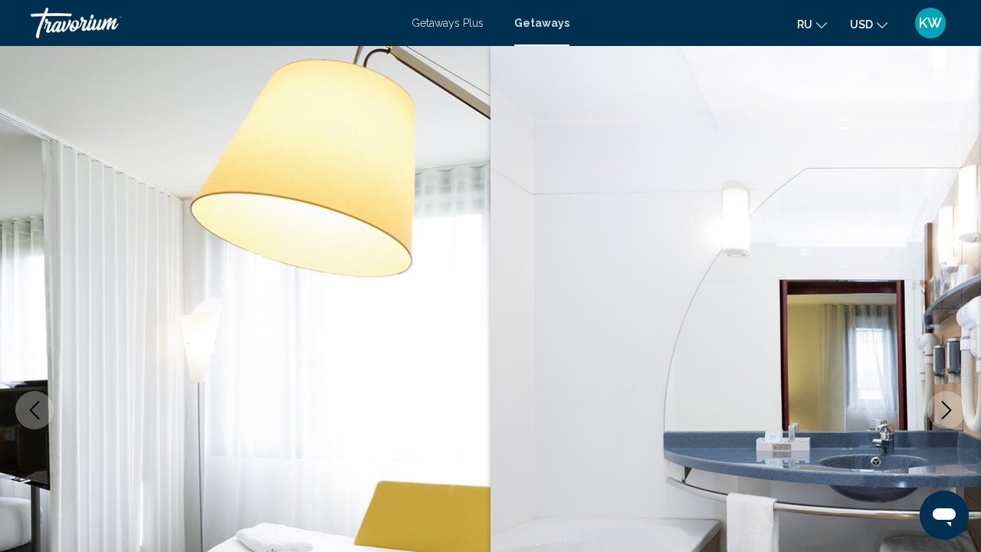
click at [947, 401] on icon "Next image" at bounding box center [947, 410] width 18 height 18
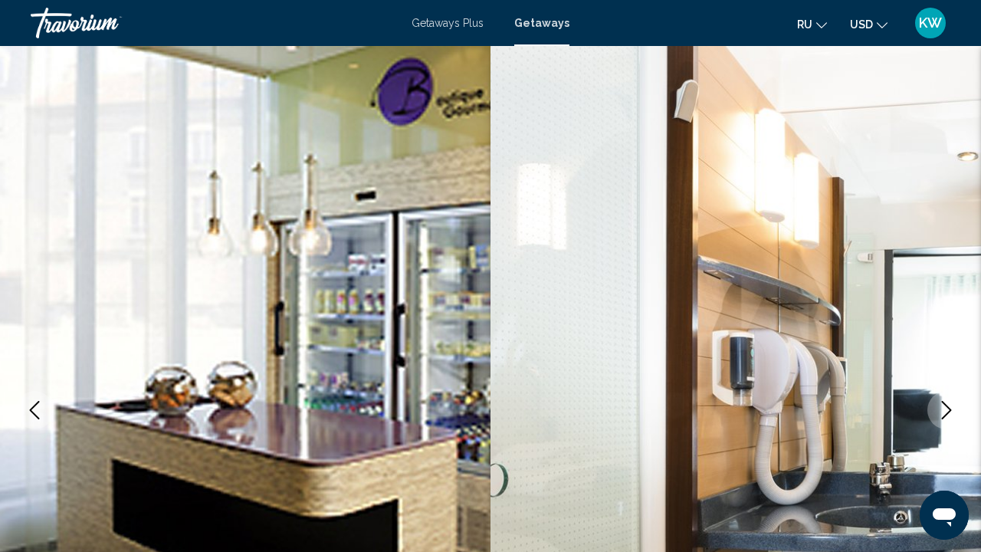
click at [947, 401] on icon "Next image" at bounding box center [947, 410] width 18 height 18
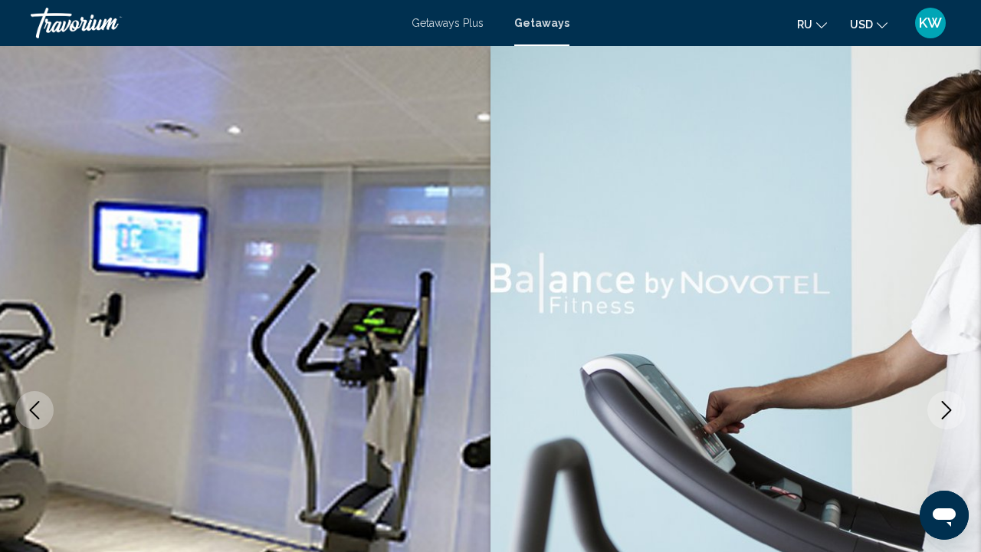
click at [947, 401] on icon "Next image" at bounding box center [947, 410] width 18 height 18
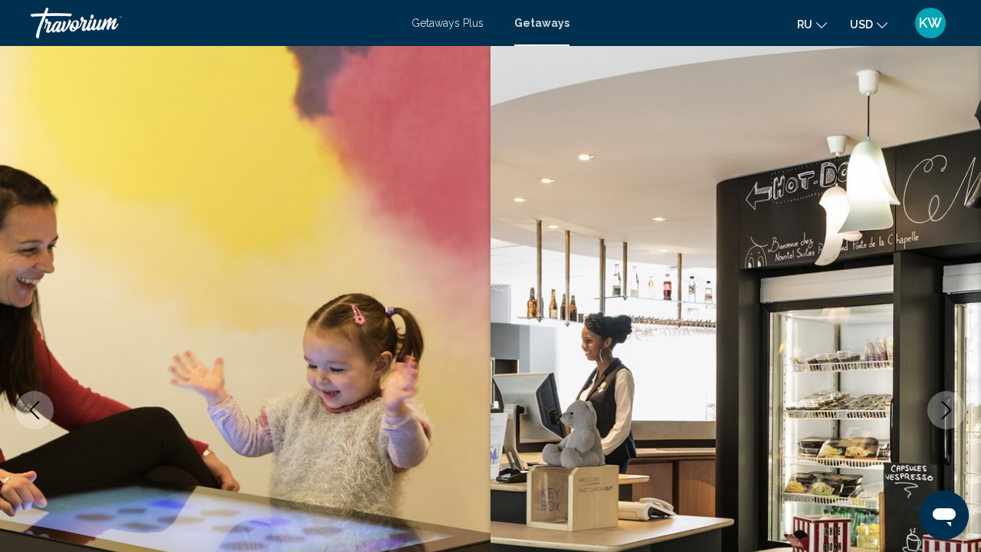
click at [947, 401] on icon "Next image" at bounding box center [947, 410] width 18 height 18
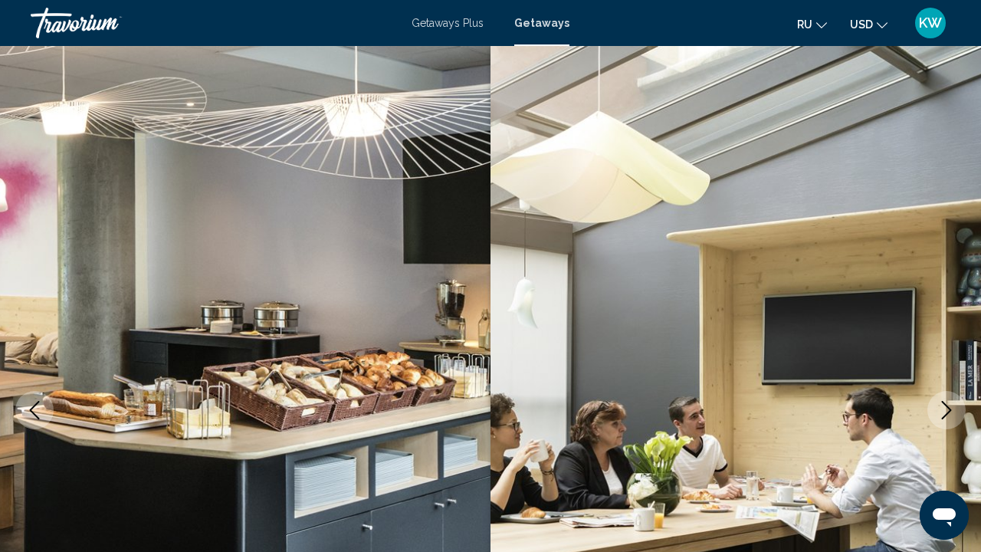
click at [947, 401] on icon "Next image" at bounding box center [947, 410] width 18 height 18
